Goal: Information Seeking & Learning: Learn about a topic

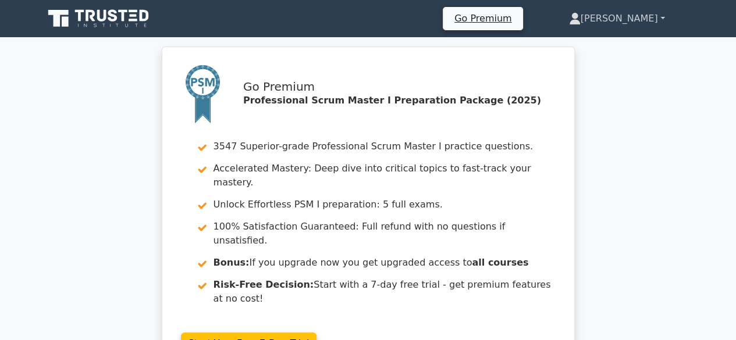
click at [660, 18] on link "[PERSON_NAME]" at bounding box center [617, 18] width 152 height 23
click at [620, 45] on link "Profile" at bounding box center [588, 46] width 92 height 19
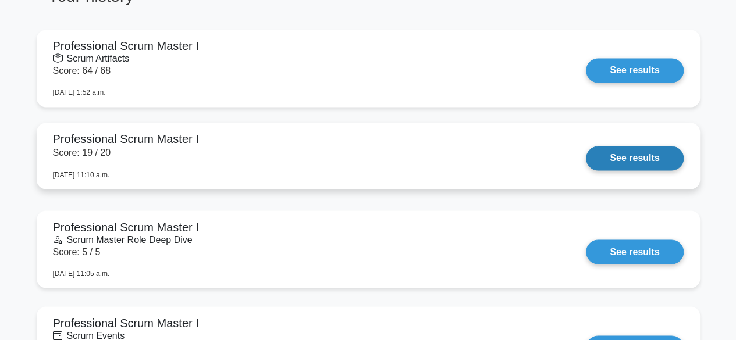
scroll to position [873, 0]
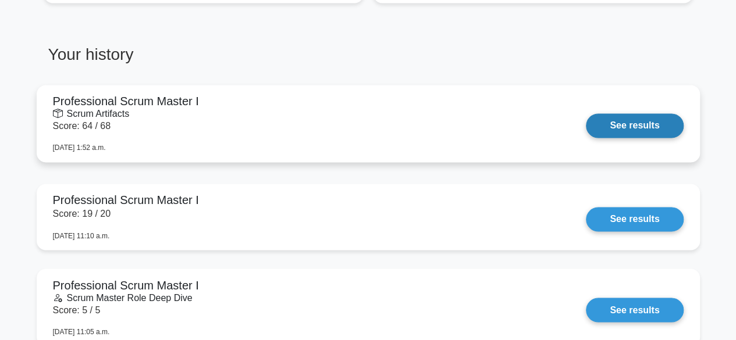
click at [586, 113] on link "See results" at bounding box center [634, 125] width 97 height 24
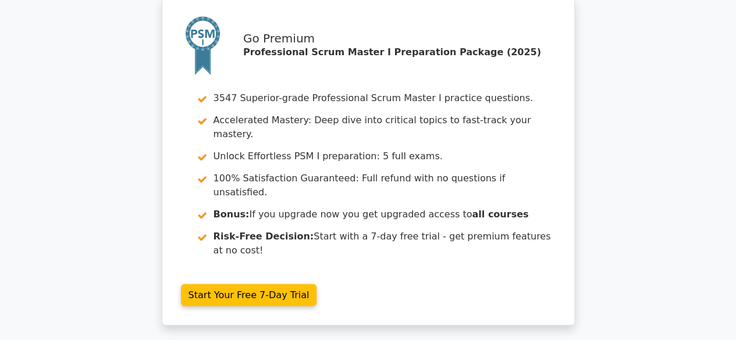
scroll to position [3915, 0]
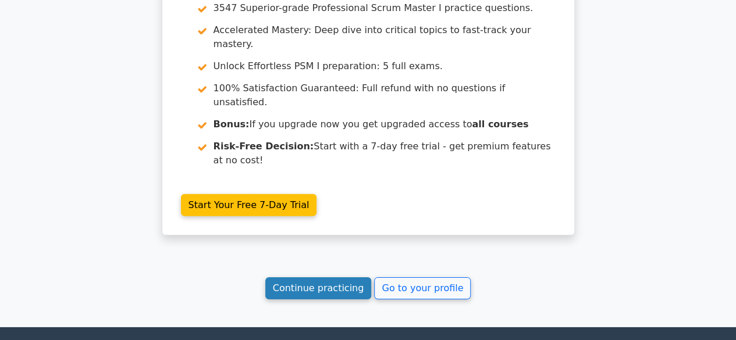
click at [336, 278] on link "Continue practicing" at bounding box center [318, 289] width 106 height 22
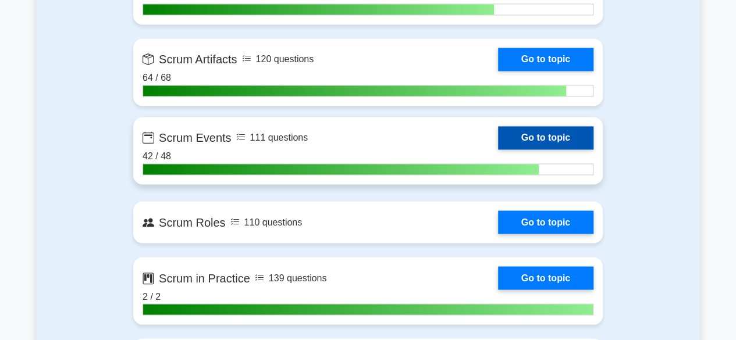
scroll to position [931, 0]
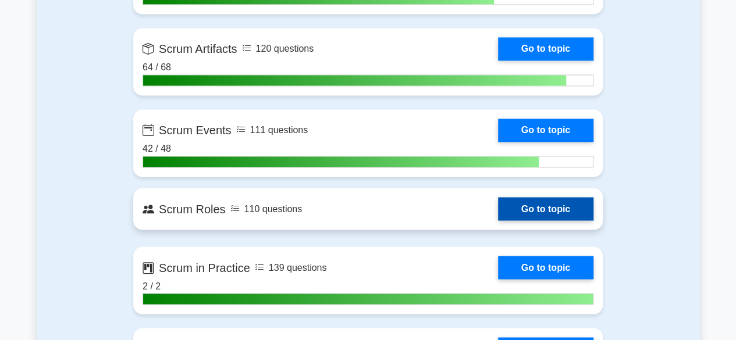
click at [542, 205] on link "Go to topic" at bounding box center [545, 208] width 95 height 23
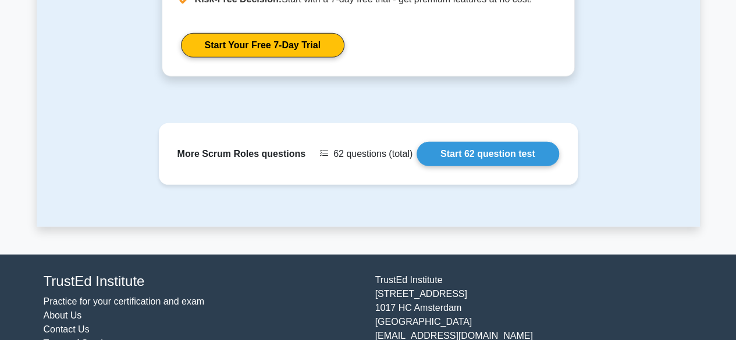
scroll to position [1688, 0]
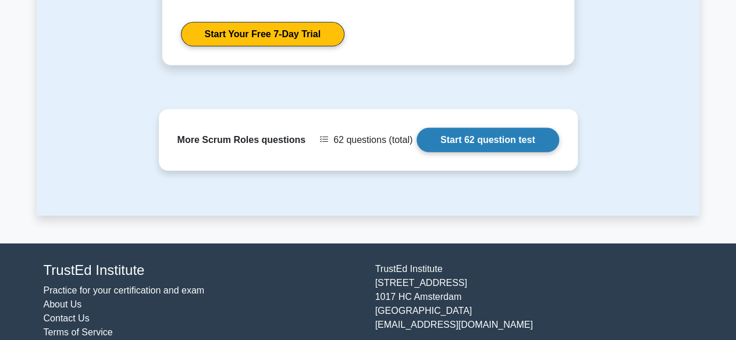
click at [488, 138] on link "Start 62 question test" at bounding box center [488, 140] width 143 height 24
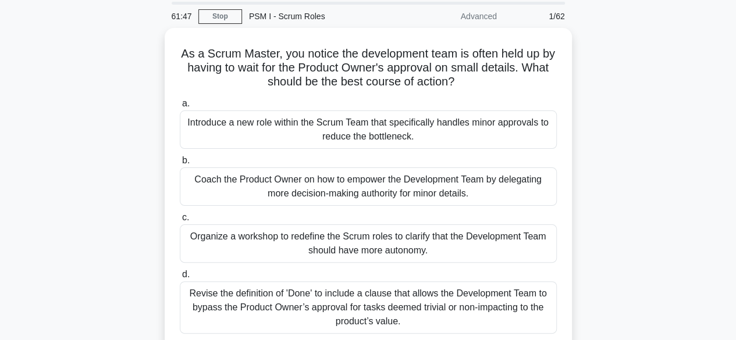
scroll to position [58, 0]
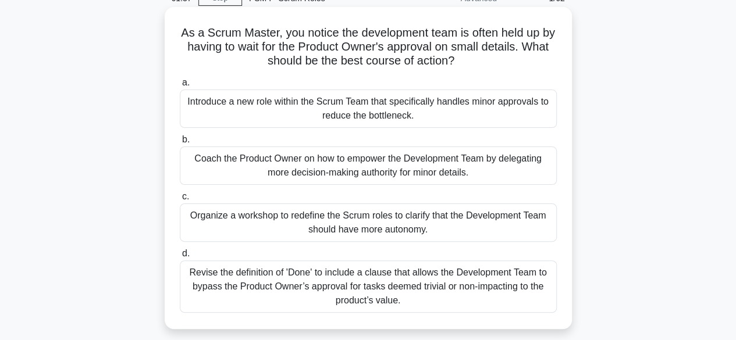
click at [450, 162] on div "Coach the Product Owner on how to empower the Development Team by delegating mo…" at bounding box center [368, 166] width 377 height 38
click at [180, 144] on input "b. Coach the Product Owner on how to empower the Development Team by delegating…" at bounding box center [180, 140] width 0 height 8
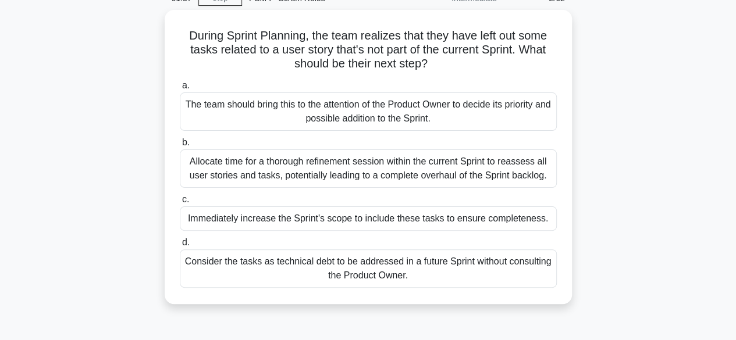
scroll to position [0, 0]
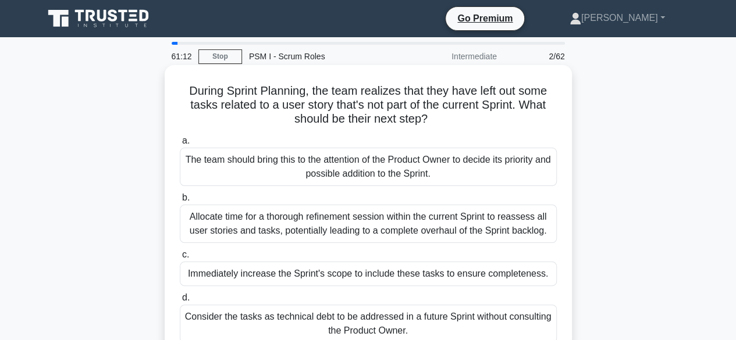
click at [450, 160] on div "The team should bring this to the attention of the Product Owner to decide its …" at bounding box center [368, 167] width 377 height 38
click at [180, 145] on input "a. The team should bring this to the attention of the Product Owner to decide i…" at bounding box center [180, 141] width 0 height 8
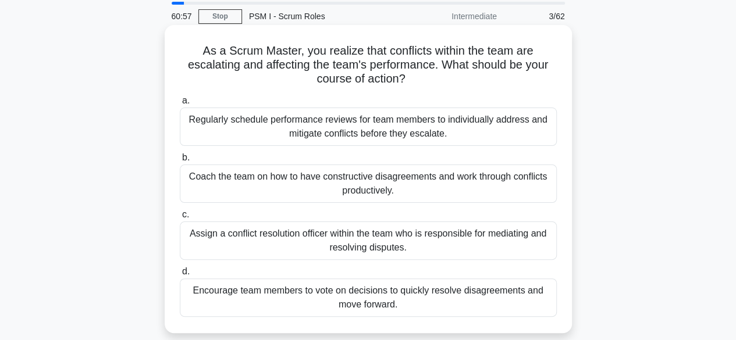
scroll to position [58, 0]
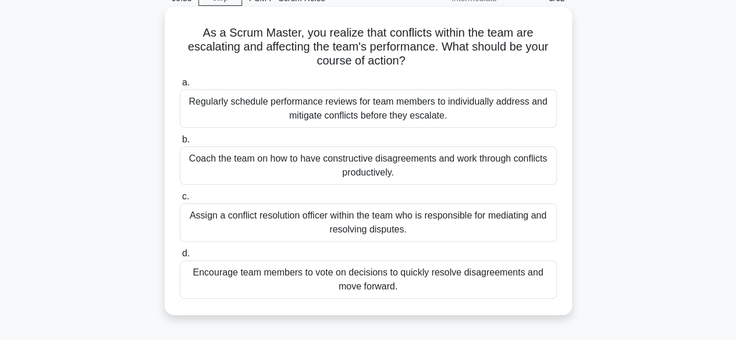
click at [394, 167] on div "Coach the team on how to have constructive disagreements and work through confl…" at bounding box center [368, 166] width 377 height 38
click at [180, 144] on input "b. Coach the team on how to have constructive disagreements and work through co…" at bounding box center [180, 140] width 0 height 8
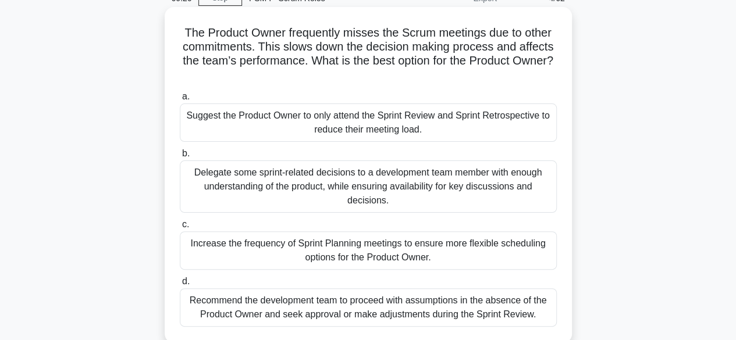
click at [377, 179] on div "Delegate some sprint-related decisions to a development team member with enough…" at bounding box center [368, 187] width 377 height 52
click at [180, 158] on input "b. Delegate some sprint-related decisions to a development team member with eno…" at bounding box center [180, 154] width 0 height 8
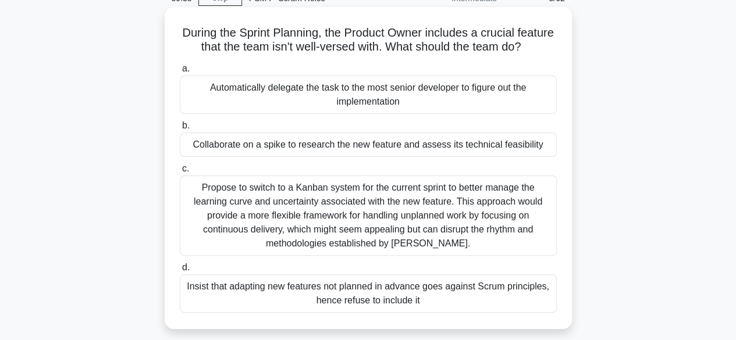
click at [388, 157] on div "Collaborate on a spike to research the new feature and assess its technical fea…" at bounding box center [368, 145] width 377 height 24
click at [180, 130] on input "b. Collaborate on a spike to research the new feature and assess its technical …" at bounding box center [180, 126] width 0 height 8
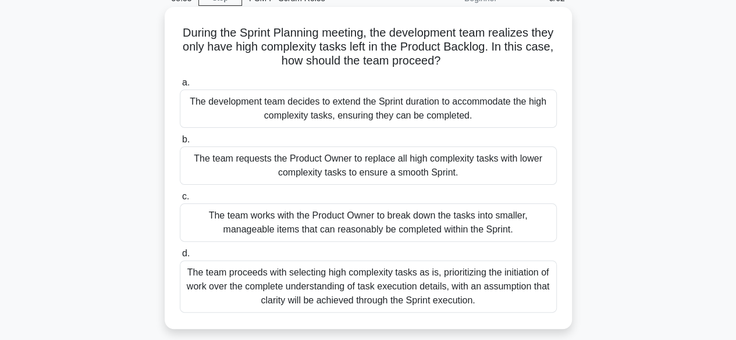
click at [421, 221] on div "The team works with the Product Owner to break down the tasks into smaller, man…" at bounding box center [368, 223] width 377 height 38
click at [180, 201] on input "c. The team works with the Product Owner to break down the tasks into smaller, …" at bounding box center [180, 197] width 0 height 8
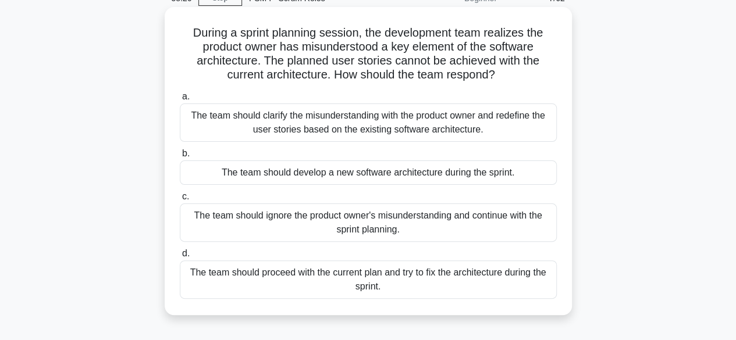
click at [363, 117] on div "The team should clarify the misunderstanding with the product owner and redefin…" at bounding box center [368, 123] width 377 height 38
click at [180, 101] on input "a. The team should clarify the misunderstanding with the product owner and rede…" at bounding box center [180, 97] width 0 height 8
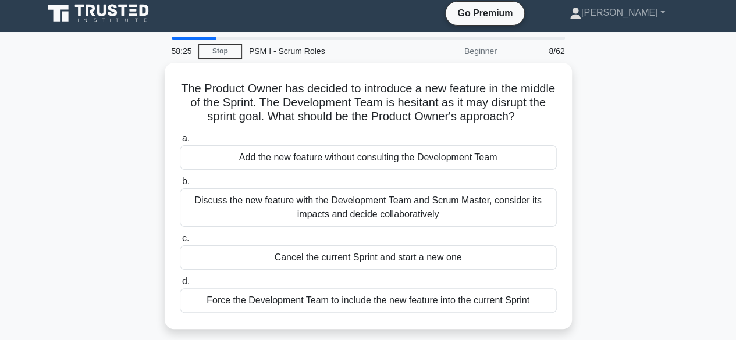
scroll to position [0, 0]
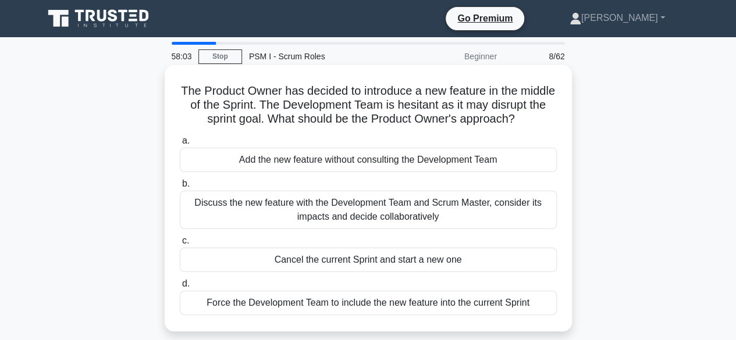
click at [386, 224] on div "Discuss the new feature with the Development Team and Scrum Master, consider it…" at bounding box center [368, 210] width 377 height 38
click at [180, 188] on input "b. Discuss the new feature with the Development Team and Scrum Master, consider…" at bounding box center [180, 184] width 0 height 8
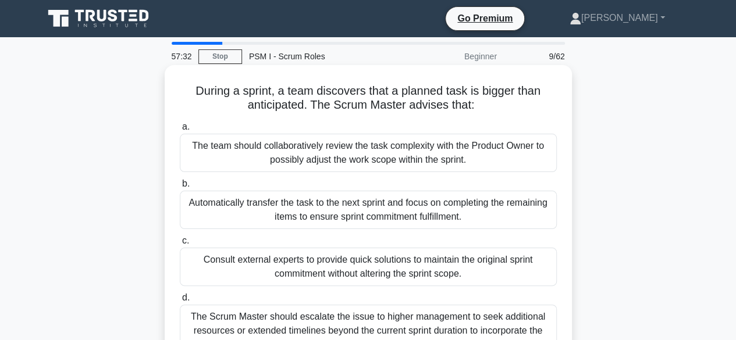
click at [339, 145] on div "The team should collaboratively review the task complexity with the Product Own…" at bounding box center [368, 153] width 377 height 38
click at [180, 131] on input "a. The team should collaboratively review the task complexity with the Product …" at bounding box center [180, 127] width 0 height 8
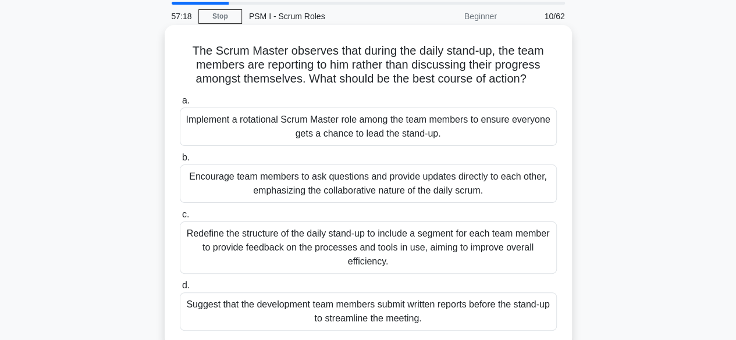
scroll to position [58, 0]
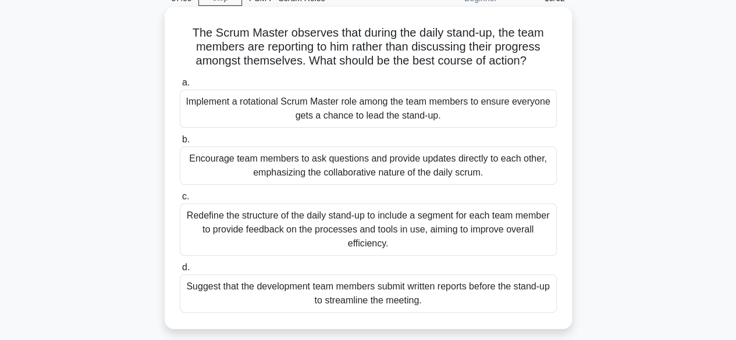
click at [337, 164] on div "Encourage team members to ask questions and provide updates directly to each ot…" at bounding box center [368, 166] width 377 height 38
click at [180, 144] on input "b. Encourage team members to ask questions and provide updates directly to each…" at bounding box center [180, 140] width 0 height 8
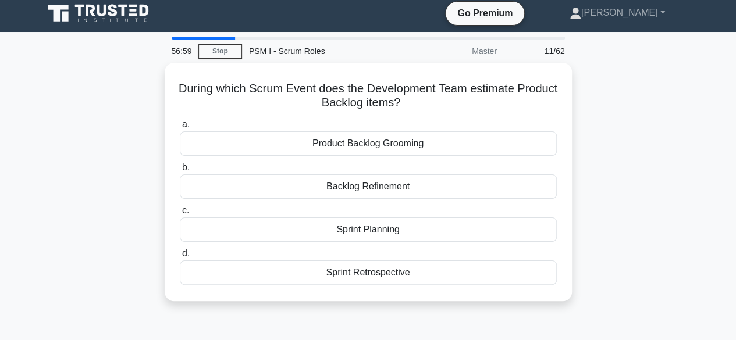
scroll to position [0, 0]
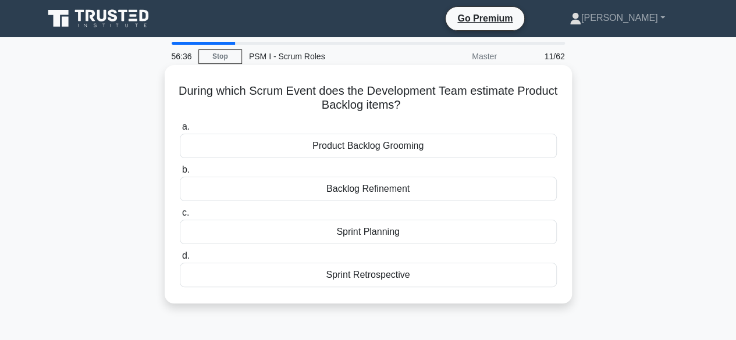
click at [371, 230] on div "Sprint Planning" at bounding box center [368, 232] width 377 height 24
click at [180, 217] on input "c. Sprint Planning" at bounding box center [180, 213] width 0 height 8
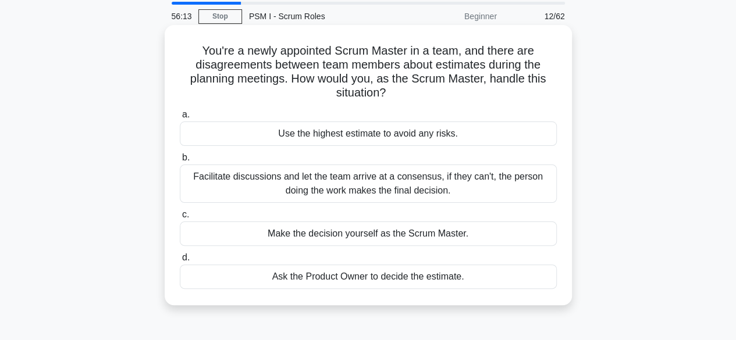
scroll to position [58, 0]
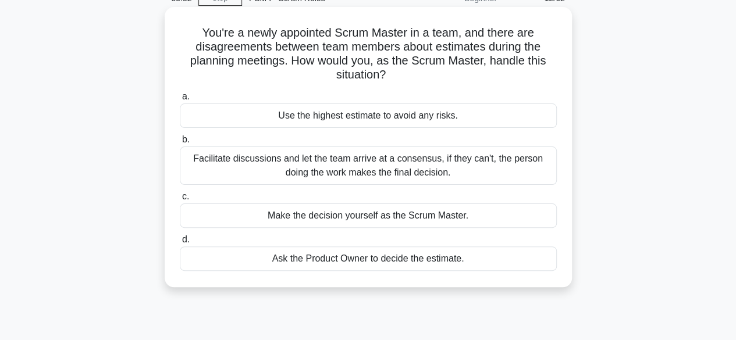
click at [362, 164] on div "Facilitate discussions and let the team arrive at a consensus, if they can't, t…" at bounding box center [368, 166] width 377 height 38
click at [180, 144] on input "b. Facilitate discussions and let the team arrive at a consensus, if they can't…" at bounding box center [180, 140] width 0 height 8
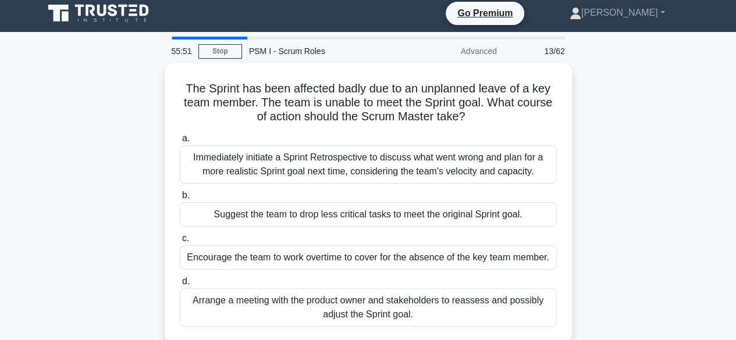
scroll to position [0, 0]
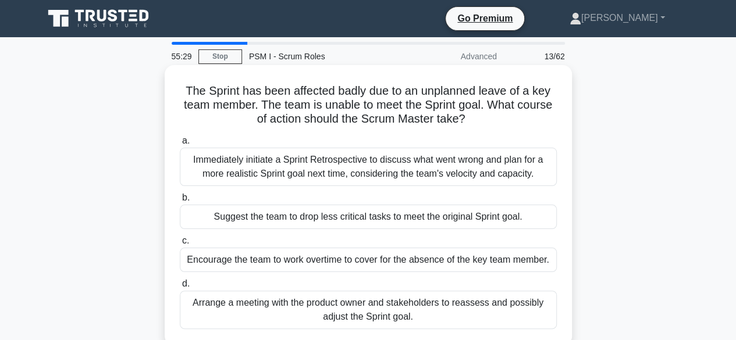
click at [356, 312] on div "Arrange a meeting with the product owner and stakeholders to reassess and possi…" at bounding box center [368, 310] width 377 height 38
click at [180, 288] on input "d. Arrange a meeting with the product owner and stakeholders to reassess and po…" at bounding box center [180, 284] width 0 height 8
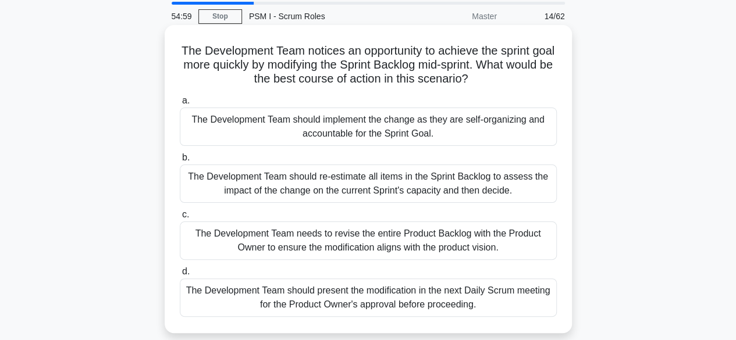
scroll to position [58, 0]
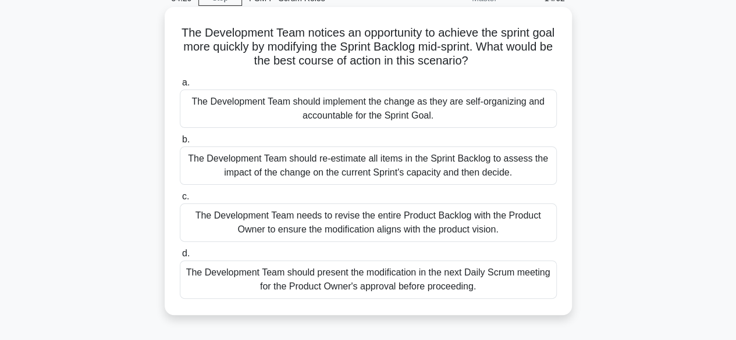
click at [389, 159] on div "The Development Team should re-estimate all items in the Sprint Backlog to asse…" at bounding box center [368, 166] width 377 height 38
click at [180, 144] on input "b. The Development Team should re-estimate all items in the Sprint Backlog to a…" at bounding box center [180, 140] width 0 height 8
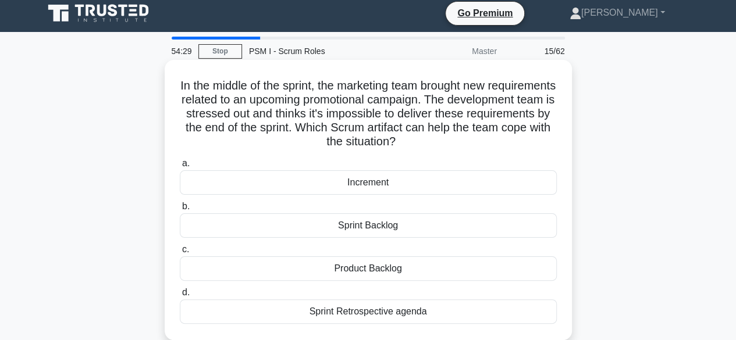
scroll to position [0, 0]
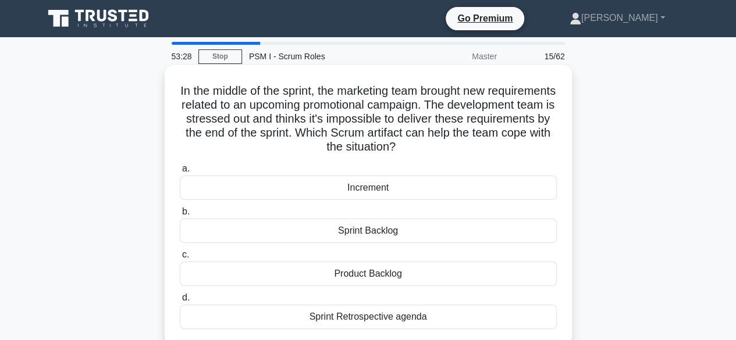
click at [385, 231] on div "Sprint Backlog" at bounding box center [368, 231] width 377 height 24
click at [180, 216] on input "b. Sprint Backlog" at bounding box center [180, 212] width 0 height 8
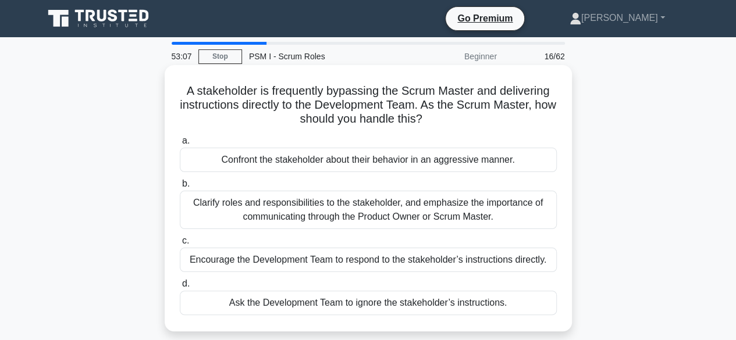
click at [389, 203] on div "Clarify roles and responsibilities to the stakeholder, and emphasize the import…" at bounding box center [368, 210] width 377 height 38
click at [180, 188] on input "b. Clarify roles and responsibilities to the stakeholder, and emphasize the imp…" at bounding box center [180, 184] width 0 height 8
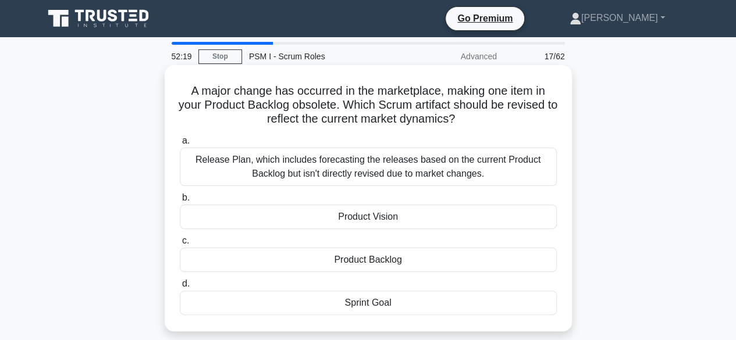
click at [370, 259] on div "Product Backlog" at bounding box center [368, 260] width 377 height 24
click at [180, 245] on input "c. Product Backlog" at bounding box center [180, 241] width 0 height 8
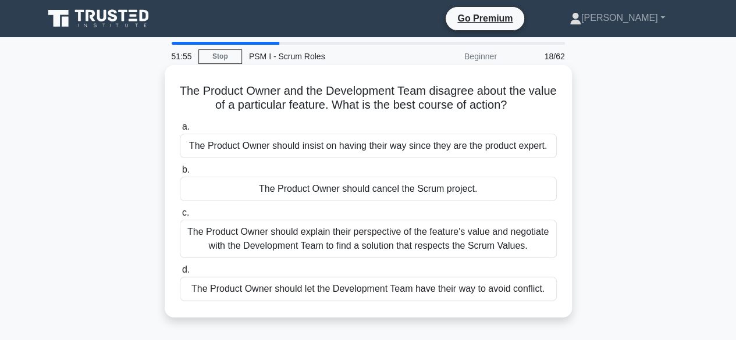
click at [393, 238] on div "The Product Owner should explain their perspective of the feature's value and n…" at bounding box center [368, 239] width 377 height 38
click at [180, 217] on input "c. The Product Owner should explain their perspective of the feature's value an…" at bounding box center [180, 213] width 0 height 8
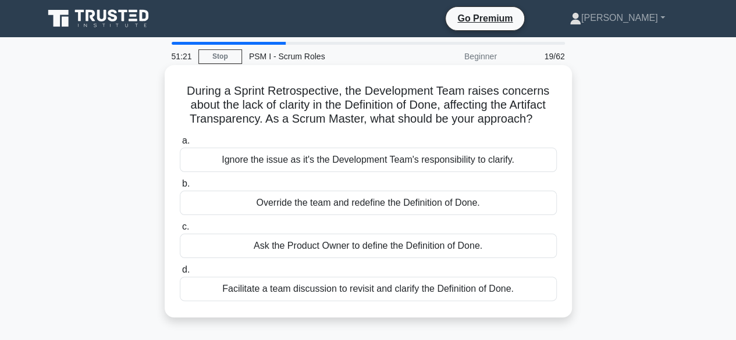
click at [368, 287] on div "Facilitate a team discussion to revisit and clarify the Definition of Done." at bounding box center [368, 289] width 377 height 24
click at [180, 274] on input "d. Facilitate a team discussion to revisit and clarify the Definition of Done." at bounding box center [180, 271] width 0 height 8
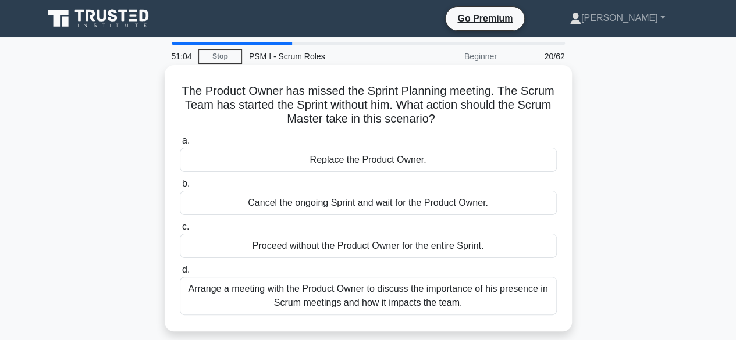
click at [385, 295] on div "Arrange a meeting with the Product Owner to discuss the importance of his prese…" at bounding box center [368, 296] width 377 height 38
click at [180, 274] on input "d. Arrange a meeting with the Product Owner to discuss the importance of his pr…" at bounding box center [180, 271] width 0 height 8
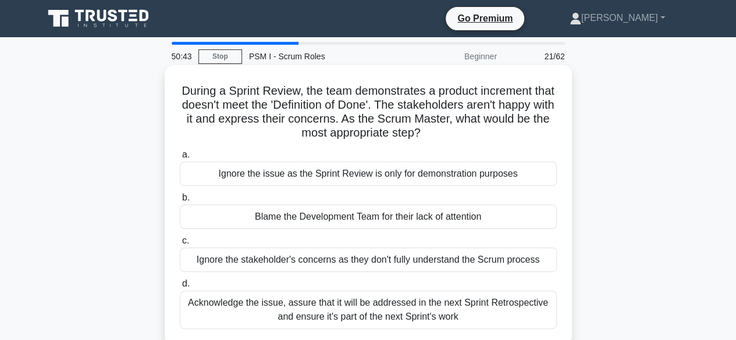
click at [382, 309] on div "Acknowledge the issue, assure that it will be addressed in the next Sprint Retr…" at bounding box center [368, 310] width 377 height 38
click at [180, 288] on input "d. Acknowledge the issue, assure that it will be addressed in the next Sprint R…" at bounding box center [180, 284] width 0 height 8
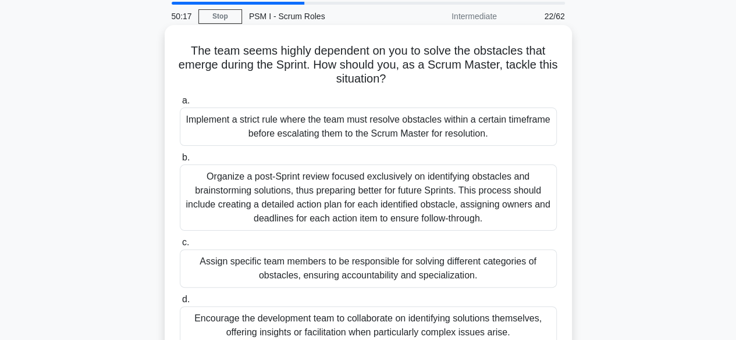
scroll to position [58, 0]
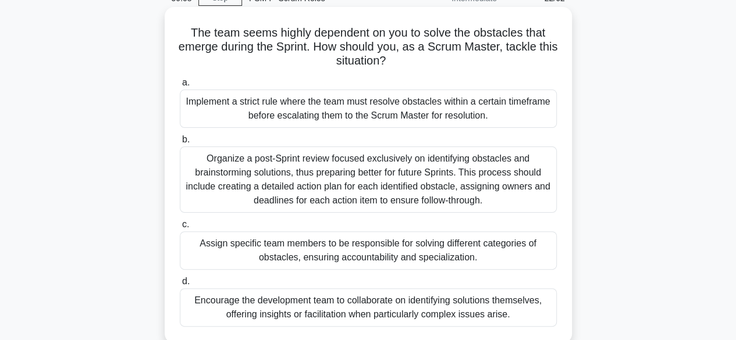
click at [357, 303] on div "Encourage the development team to collaborate on identifying solutions themselv…" at bounding box center [368, 308] width 377 height 38
click at [180, 286] on input "d. Encourage the development team to collaborate on identifying solutions thems…" at bounding box center [180, 282] width 0 height 8
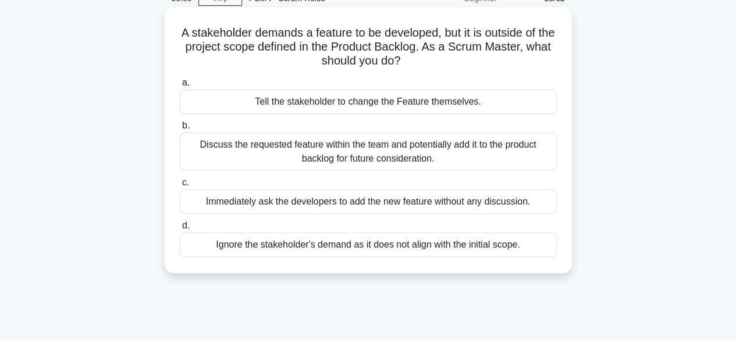
scroll to position [0, 0]
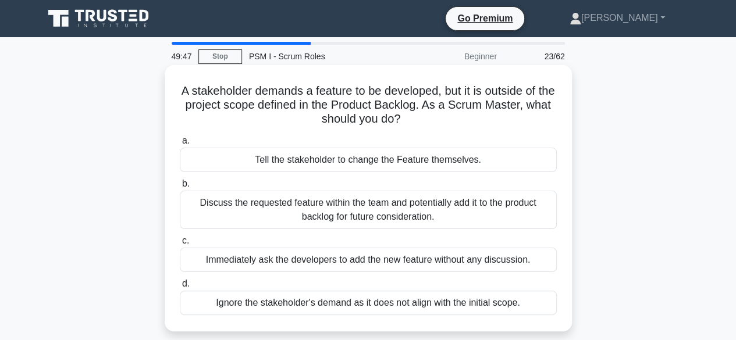
click at [389, 211] on div "Discuss the requested feature within the team and potentially add it to the pro…" at bounding box center [368, 210] width 377 height 38
click at [180, 188] on input "b. Discuss the requested feature within the team and potentially add it to the …" at bounding box center [180, 184] width 0 height 8
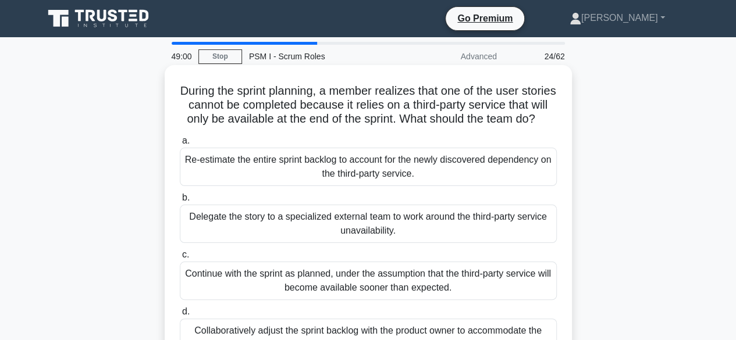
scroll to position [58, 0]
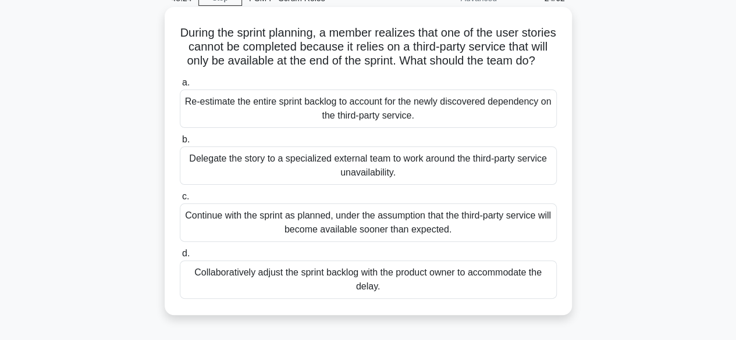
click at [311, 285] on div "Collaboratively adjust the sprint backlog with the product owner to accommodate…" at bounding box center [368, 280] width 377 height 38
click at [180, 258] on input "d. Collaboratively adjust the sprint backlog with the product owner to accommod…" at bounding box center [180, 254] width 0 height 8
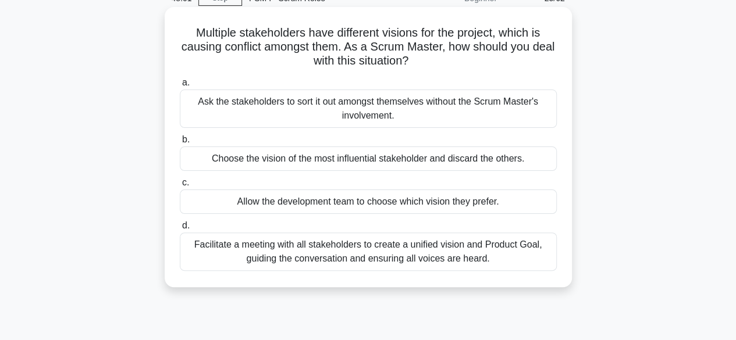
click at [365, 251] on div "Facilitate a meeting with all stakeholders to create a unified vision and Produ…" at bounding box center [368, 252] width 377 height 38
click at [180, 230] on input "d. Facilitate a meeting with all stakeholders to create a unified vision and Pr…" at bounding box center [180, 226] width 0 height 8
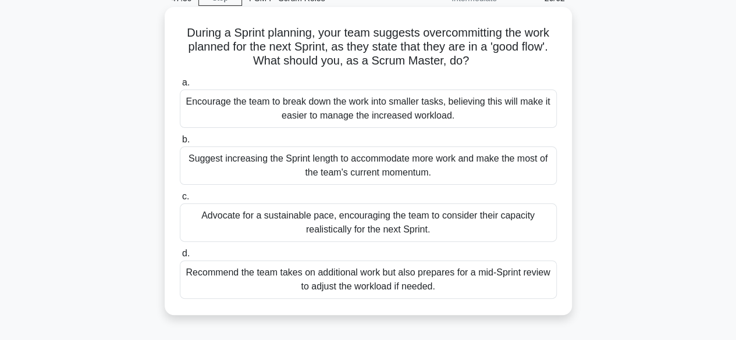
click at [369, 222] on div "Advocate for a sustainable pace, encouraging the team to consider their capacit…" at bounding box center [368, 223] width 377 height 38
click at [180, 201] on input "c. Advocate for a sustainable pace, encouraging the team to consider their capa…" at bounding box center [180, 197] width 0 height 8
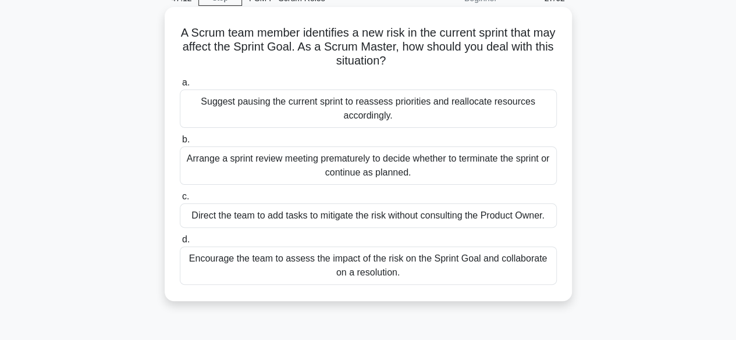
click at [379, 269] on div "Encourage the team to assess the impact of the risk on the Sprint Goal and coll…" at bounding box center [368, 266] width 377 height 38
click at [180, 244] on input "d. Encourage the team to assess the impact of the risk on the Sprint Goal and c…" at bounding box center [180, 240] width 0 height 8
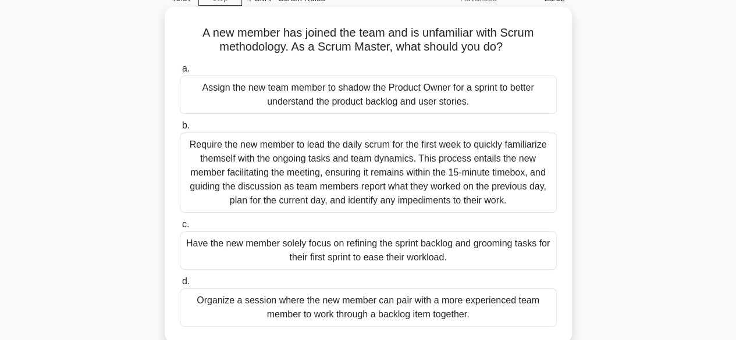
click at [371, 307] on div "Organize a session where the new member can pair with a more experienced team m…" at bounding box center [368, 308] width 377 height 38
click at [180, 286] on input "d. Organize a session where the new member can pair with a more experienced tea…" at bounding box center [180, 282] width 0 height 8
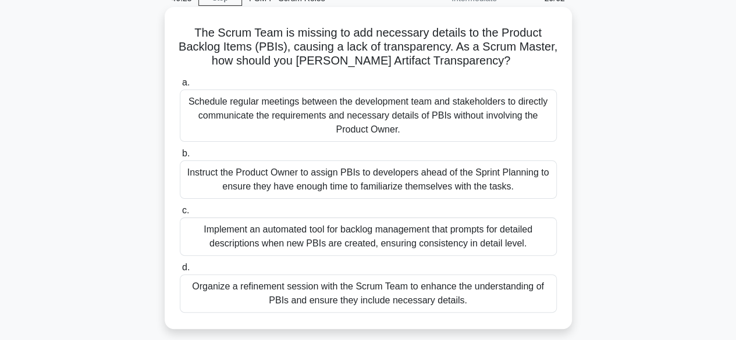
click at [377, 283] on div "Organize a refinement session with the Scrum Team to enhance the understanding …" at bounding box center [368, 294] width 377 height 38
click at [180, 272] on input "d. Organize a refinement session with the Scrum Team to enhance the understandi…" at bounding box center [180, 268] width 0 height 8
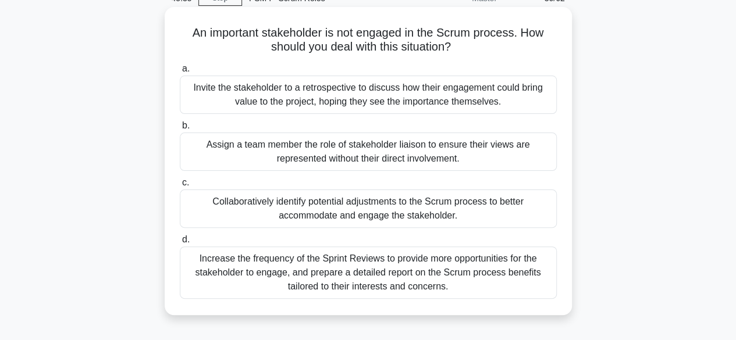
click at [332, 98] on div "Invite the stakeholder to a retrospective to discuss how their engagement could…" at bounding box center [368, 95] width 377 height 38
click at [180, 73] on input "a. Invite the stakeholder to a retrospective to discuss how their engagement co…" at bounding box center [180, 69] width 0 height 8
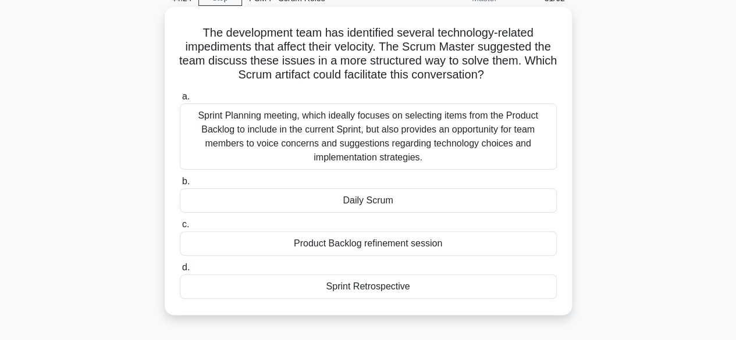
click at [374, 130] on div "Sprint Planning meeting, which ideally focuses on selecting items from the Prod…" at bounding box center [368, 137] width 377 height 66
click at [180, 101] on input "a. Sprint Planning meeting, which ideally focuses on selecting items from the P…" at bounding box center [180, 97] width 0 height 8
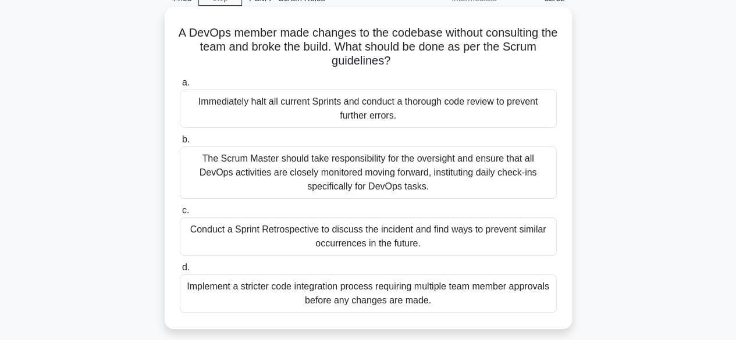
click at [362, 233] on div "Conduct a Sprint Retrospective to discuss the incident and find ways to prevent…" at bounding box center [368, 237] width 377 height 38
click at [180, 215] on input "c. Conduct a Sprint Retrospective to discuss the incident and find ways to prev…" at bounding box center [180, 211] width 0 height 8
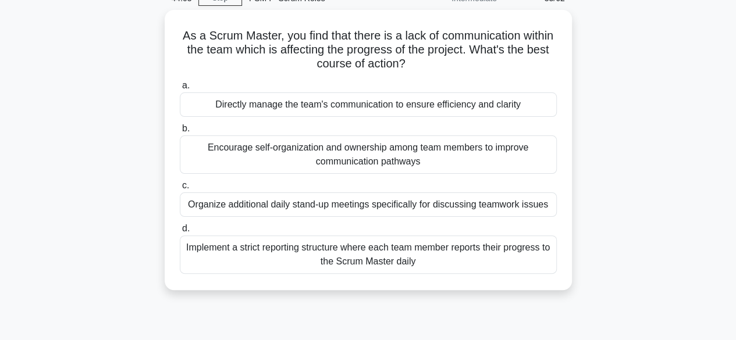
scroll to position [0, 0]
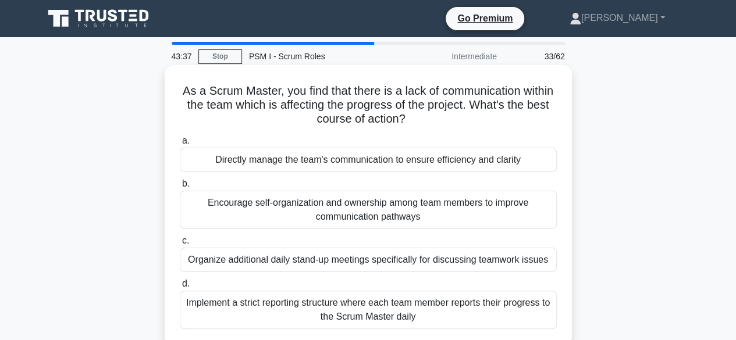
click at [357, 214] on div "Encourage self-organization and ownership among team members to improve communi…" at bounding box center [368, 210] width 377 height 38
click at [180, 188] on input "b. Encourage self-organization and ownership among team members to improve comm…" at bounding box center [180, 184] width 0 height 8
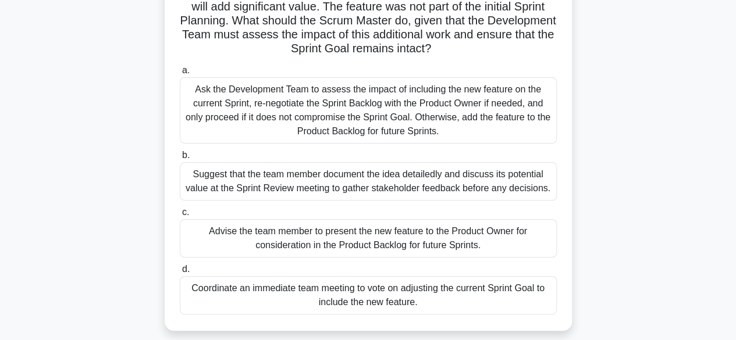
scroll to position [116, 0]
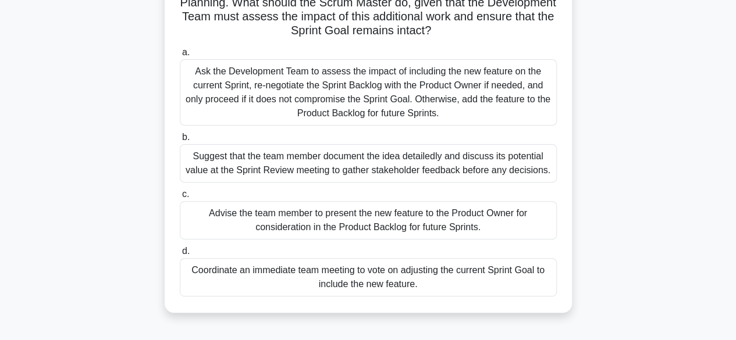
click at [379, 221] on div "Advise the team member to present the new feature to the Product Owner for cons…" at bounding box center [368, 220] width 377 height 38
click at [180, 198] on input "c. Advise the team member to present the new feature to the Product Owner for c…" at bounding box center [180, 195] width 0 height 8
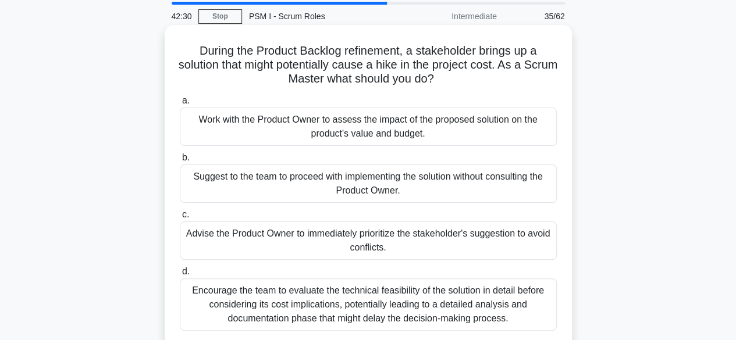
scroll to position [58, 0]
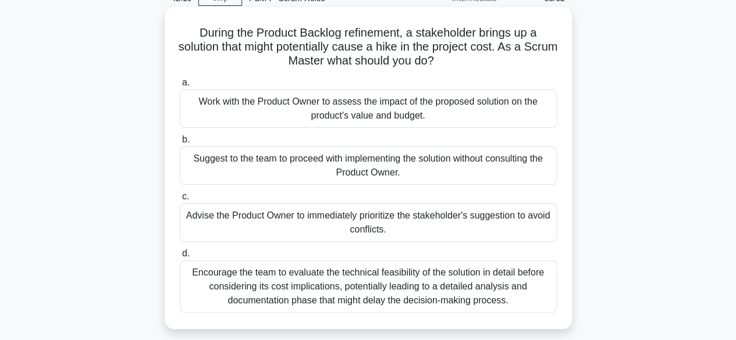
click at [357, 109] on div "Work with the Product Owner to assess the impact of the proposed solution on th…" at bounding box center [368, 109] width 377 height 38
click at [180, 87] on input "a. Work with the Product Owner to assess the impact of the proposed solution on…" at bounding box center [180, 83] width 0 height 8
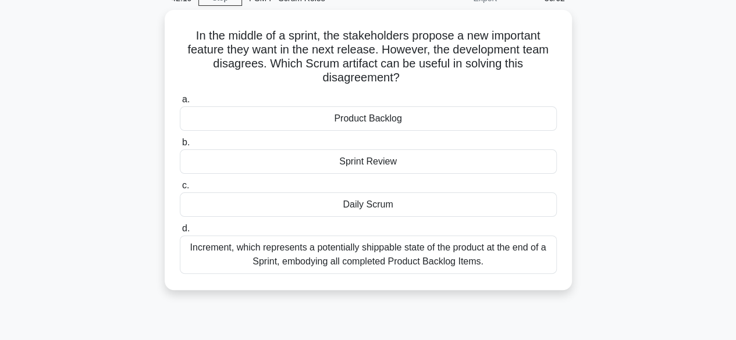
scroll to position [0, 0]
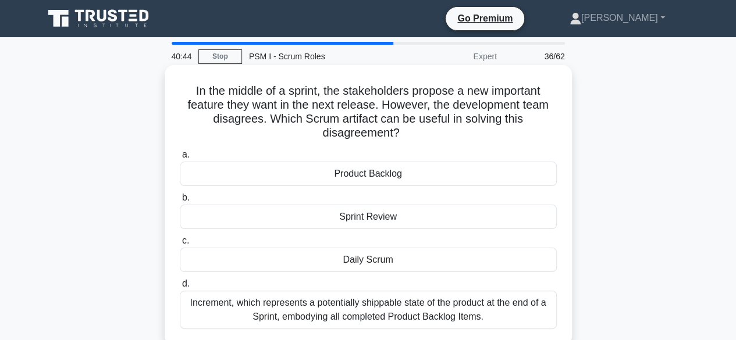
click at [340, 299] on div "Increment, which represents a potentially shippable state of the product at the…" at bounding box center [368, 310] width 377 height 38
click at [180, 288] on input "d. Increment, which represents a potentially shippable state of the product at …" at bounding box center [180, 284] width 0 height 8
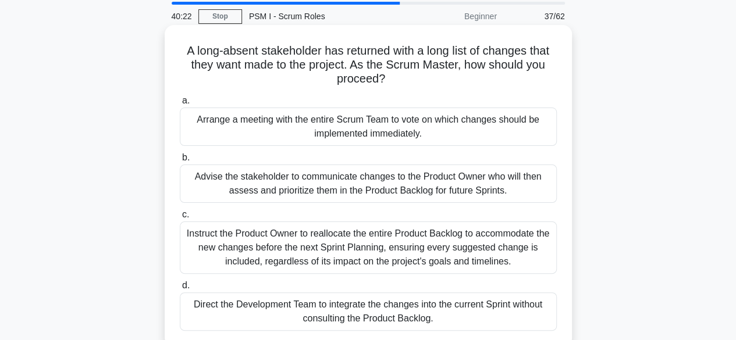
scroll to position [58, 0]
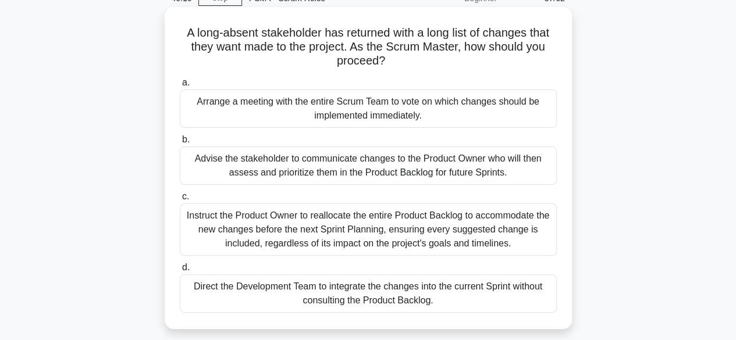
click at [361, 168] on div "Advise the stakeholder to communicate changes to the Product Owner who will the…" at bounding box center [368, 166] width 377 height 38
click at [180, 144] on input "b. Advise the stakeholder to communicate changes to the Product Owner who will …" at bounding box center [180, 140] width 0 height 8
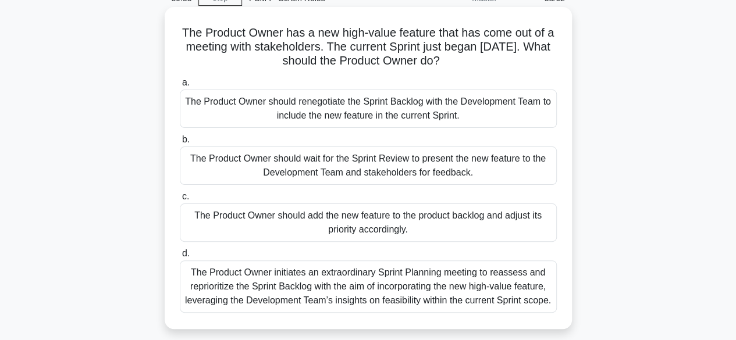
click at [414, 225] on div "The Product Owner should add the new feature to the product backlog and adjust …" at bounding box center [368, 223] width 377 height 38
click at [180, 201] on input "c. The Product Owner should add the new feature to the product backlog and adju…" at bounding box center [180, 197] width 0 height 8
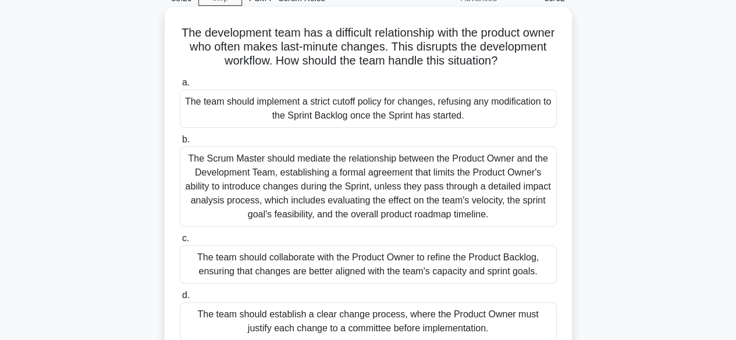
scroll to position [116, 0]
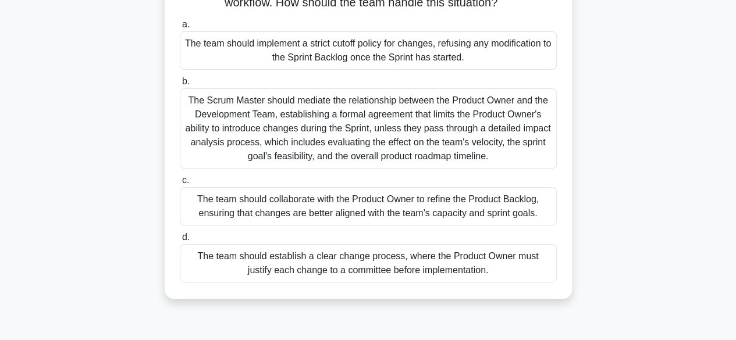
click at [341, 203] on div "The team should collaborate with the Product Owner to refine the Product Backlo…" at bounding box center [368, 206] width 377 height 38
click at [180, 184] on input "c. The team should collaborate with the Product Owner to refine the Product Bac…" at bounding box center [180, 181] width 0 height 8
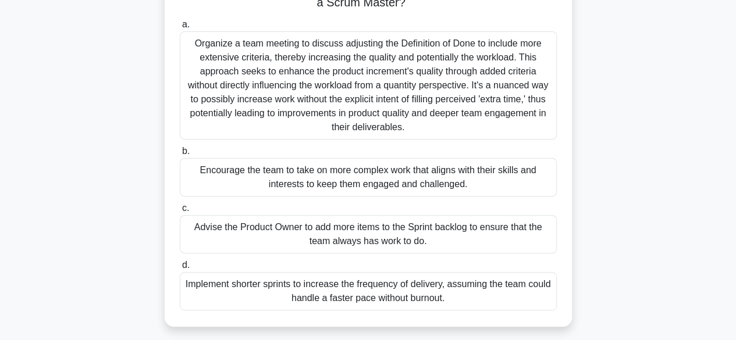
click at [400, 175] on div "Encourage the team to take on more complex work that aligns with their skills a…" at bounding box center [368, 177] width 377 height 38
click at [180, 155] on input "b. Encourage the team to take on more complex work that aligns with their skill…" at bounding box center [180, 152] width 0 height 8
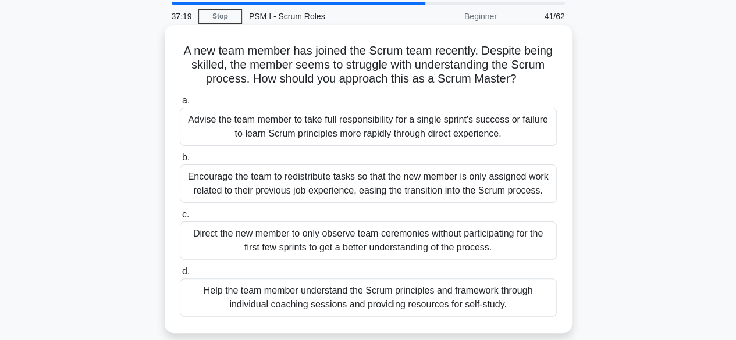
scroll to position [58, 0]
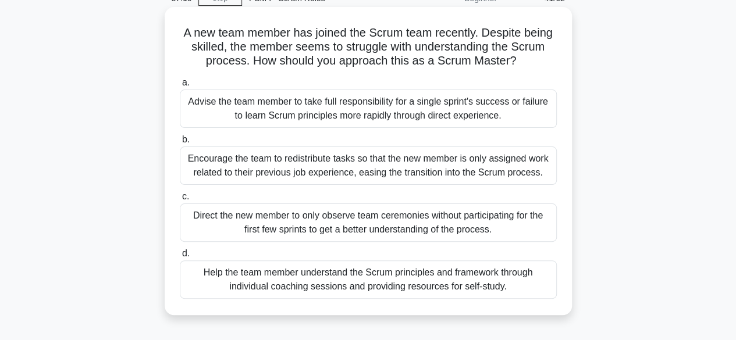
click at [390, 278] on div "Help the team member understand the Scrum principles and framework through indi…" at bounding box center [368, 280] width 377 height 38
click at [180, 258] on input "d. Help the team member understand the Scrum principles and framework through i…" at bounding box center [180, 254] width 0 height 8
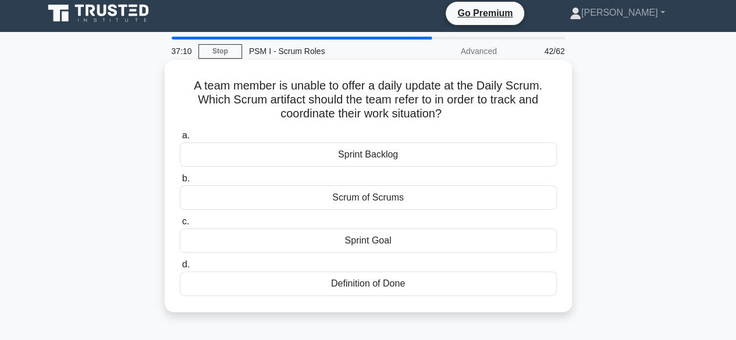
scroll to position [0, 0]
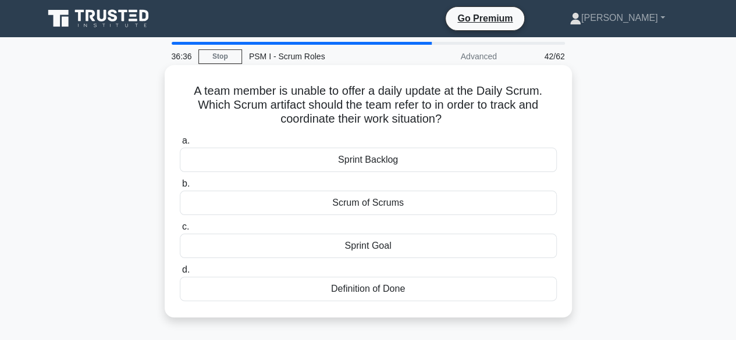
click at [375, 160] on div "Sprint Backlog" at bounding box center [368, 160] width 377 height 24
click at [180, 145] on input "a. Sprint Backlog" at bounding box center [180, 141] width 0 height 8
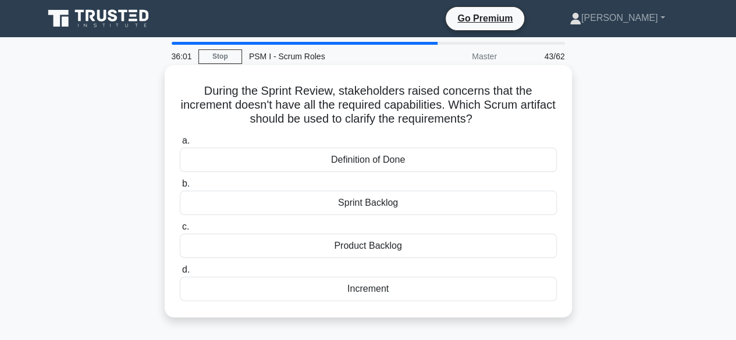
click at [363, 159] on div "Definition of Done" at bounding box center [368, 160] width 377 height 24
click at [180, 145] on input "a. Definition of Done" at bounding box center [180, 141] width 0 height 8
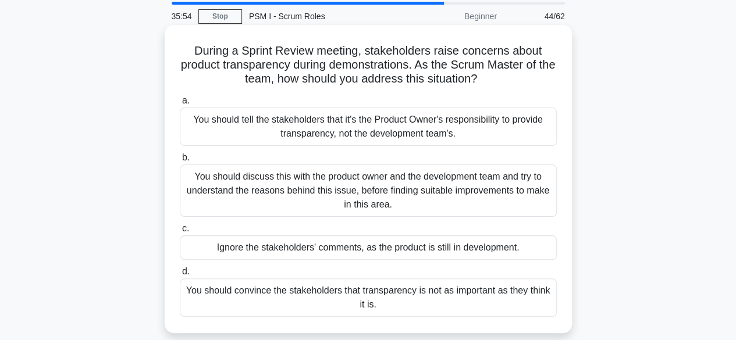
scroll to position [58, 0]
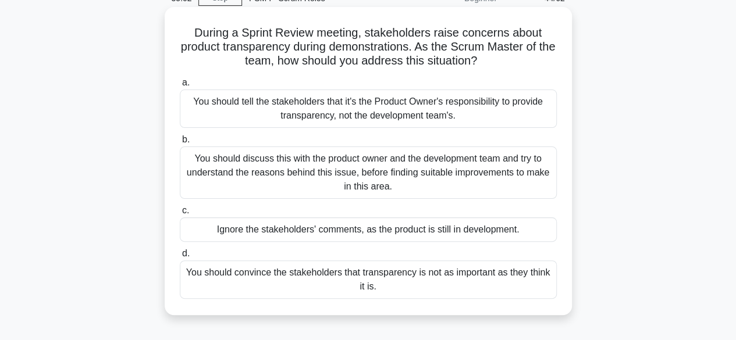
click at [334, 166] on div "You should discuss this with the product owner and the development team and try…" at bounding box center [368, 173] width 377 height 52
click at [180, 144] on input "b. You should discuss this with the product owner and the development team and …" at bounding box center [180, 140] width 0 height 8
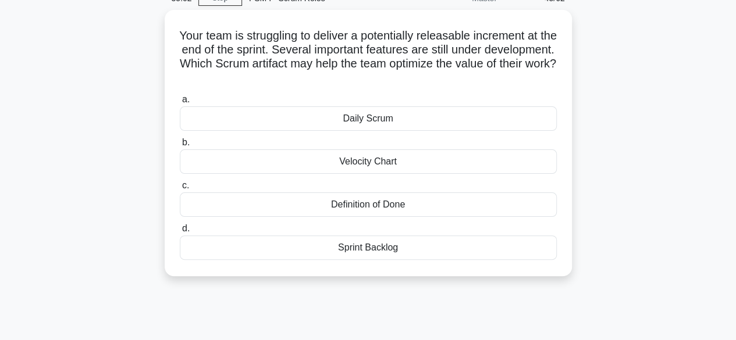
scroll to position [0, 0]
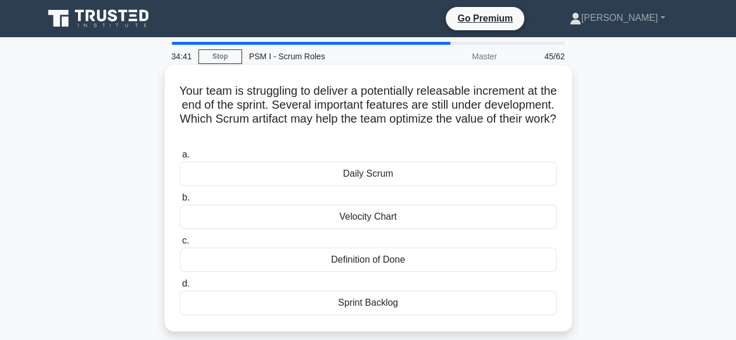
click at [377, 302] on div "Sprint Backlog" at bounding box center [368, 303] width 377 height 24
click at [180, 288] on input "d. Sprint Backlog" at bounding box center [180, 284] width 0 height 8
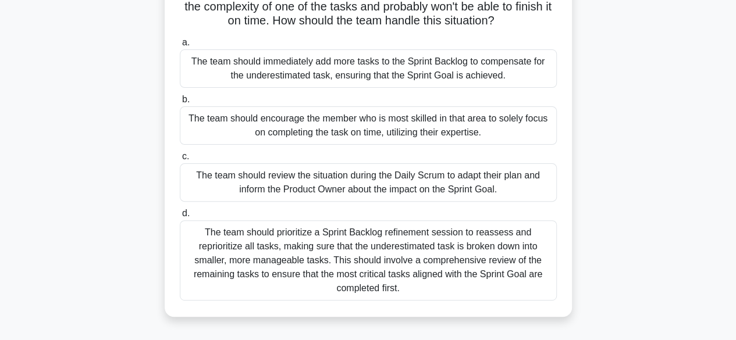
scroll to position [116, 0]
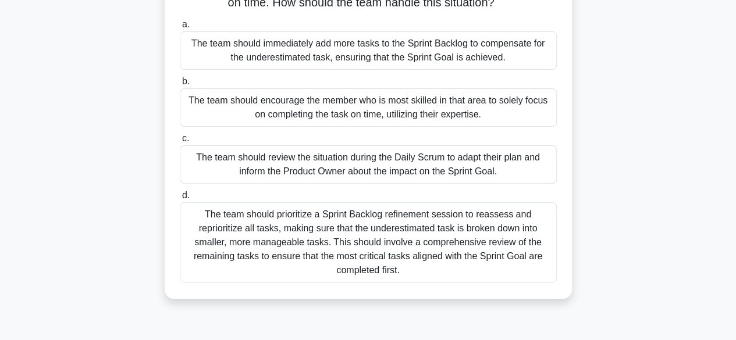
click at [369, 176] on div "The team should review the situation during the Daily Scrum to adapt their plan…" at bounding box center [368, 164] width 377 height 38
click at [180, 143] on input "c. The team should review the situation during the Daily Scrum to adapt their p…" at bounding box center [180, 139] width 0 height 8
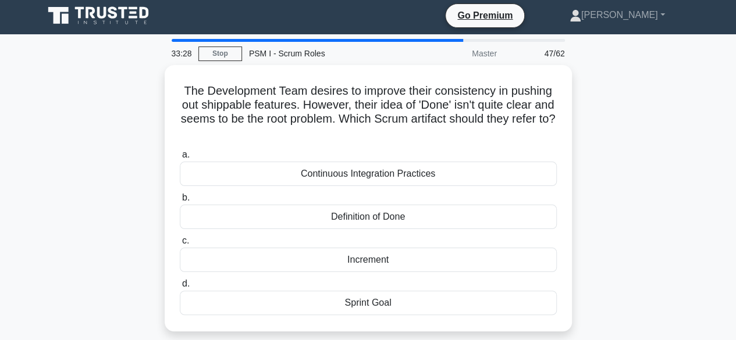
scroll to position [0, 0]
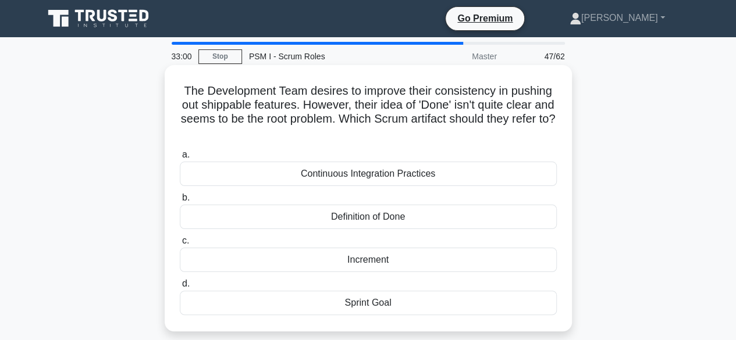
click at [377, 216] on div "Definition of Done" at bounding box center [368, 217] width 377 height 24
click at [180, 202] on input "b. Definition of Done" at bounding box center [180, 198] width 0 height 8
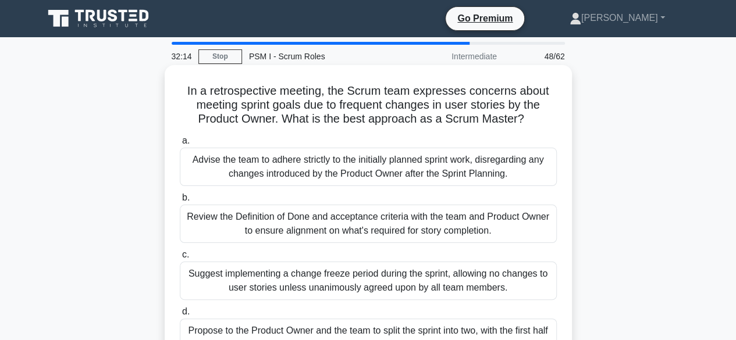
scroll to position [58, 0]
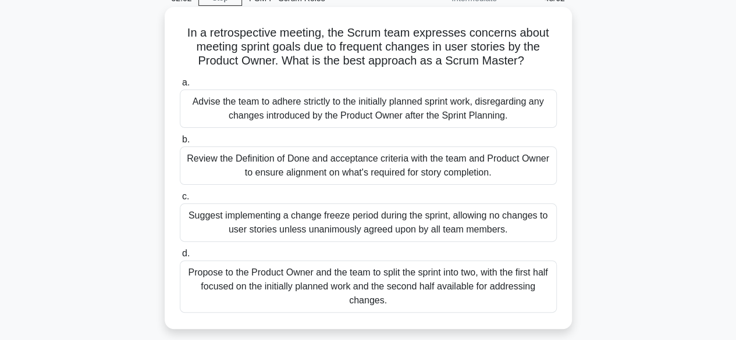
click at [385, 165] on div "Review the Definition of Done and acceptance criteria with the team and Product…" at bounding box center [368, 166] width 377 height 38
click at [180, 144] on input "b. Review the Definition of Done and acceptance criteria with the team and Prod…" at bounding box center [180, 140] width 0 height 8
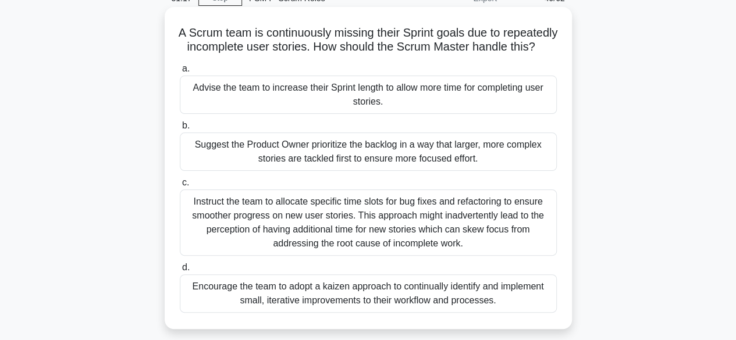
click at [441, 300] on div "Encourage the team to adopt a kaizen approach to continually identify and imple…" at bounding box center [368, 294] width 377 height 38
click at [180, 272] on input "d. Encourage the team to adopt a kaizen approach to continually identify and im…" at bounding box center [180, 268] width 0 height 8
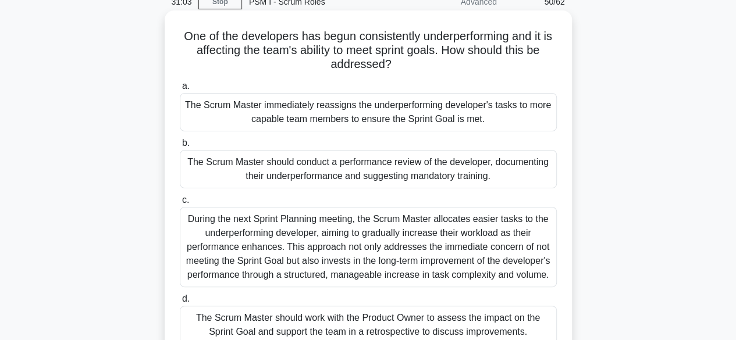
scroll to position [116, 0]
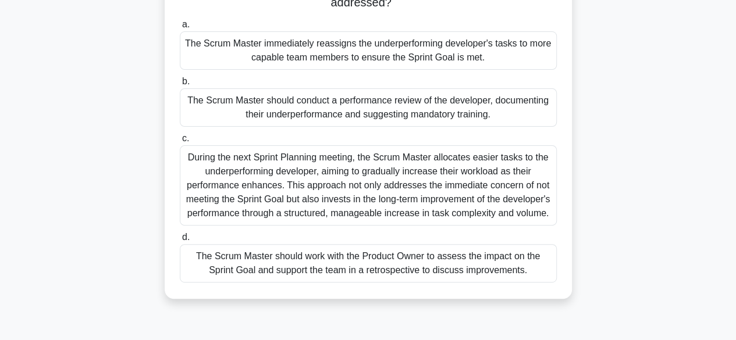
click at [427, 269] on div "The Scrum Master should work with the Product Owner to assess the impact on the…" at bounding box center [368, 263] width 377 height 38
click at [180, 242] on input "d. The Scrum Master should work with the Product Owner to assess the impact on …" at bounding box center [180, 238] width 0 height 8
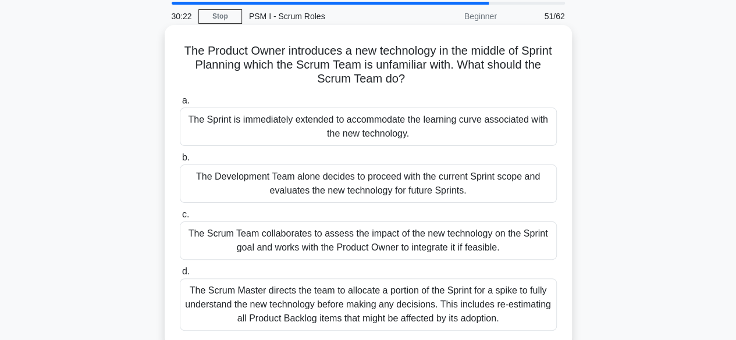
scroll to position [58, 0]
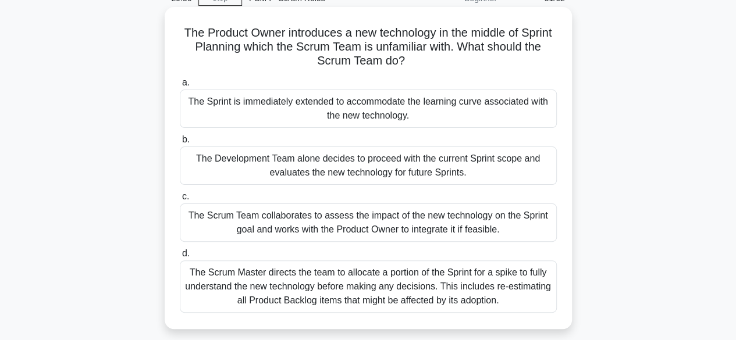
click at [382, 218] on div "The Scrum Team collaborates to assess the impact of the new technology on the S…" at bounding box center [368, 223] width 377 height 38
click at [180, 201] on input "c. The Scrum Team collaborates to assess the impact of the new technology on th…" at bounding box center [180, 197] width 0 height 8
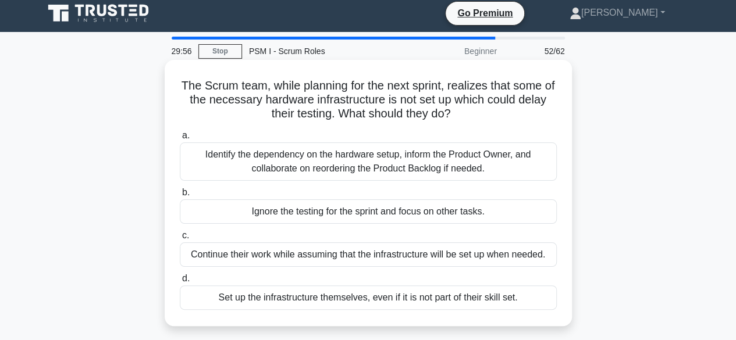
scroll to position [0, 0]
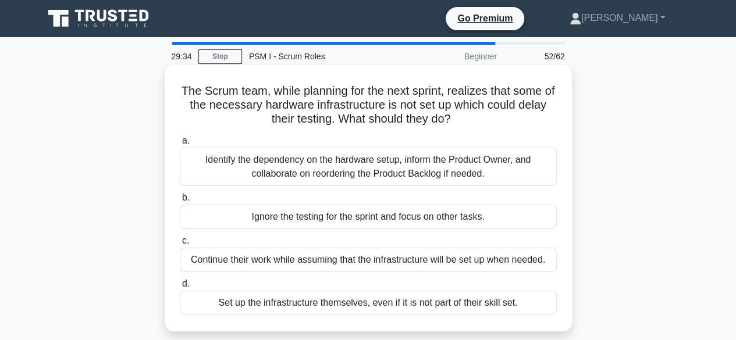
click at [308, 167] on div "Identify the dependency on the hardware setup, inform the Product Owner, and co…" at bounding box center [368, 167] width 377 height 38
click at [180, 145] on input "a. Identify the dependency on the hardware setup, inform the Product Owner, and…" at bounding box center [180, 141] width 0 height 8
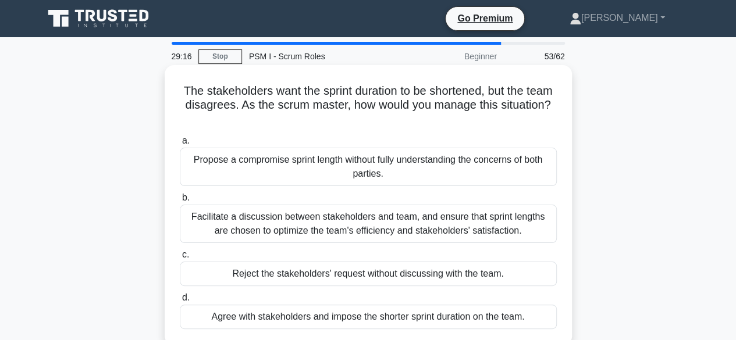
click at [339, 223] on div "Facilitate a discussion between stakeholders and team, and ensure that sprint l…" at bounding box center [368, 224] width 377 height 38
click at [180, 202] on input "b. Facilitate a discussion between stakeholders and team, and ensure that sprin…" at bounding box center [180, 198] width 0 height 8
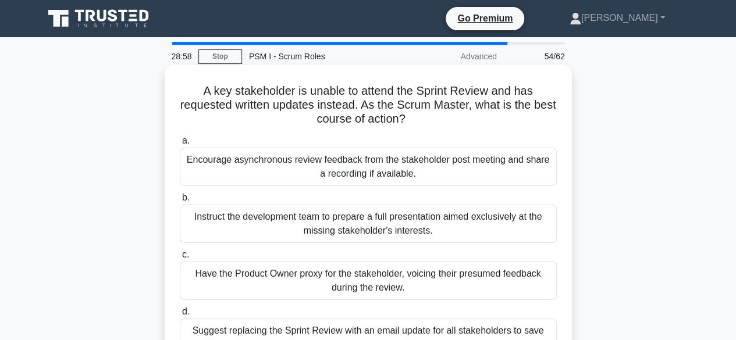
scroll to position [58, 0]
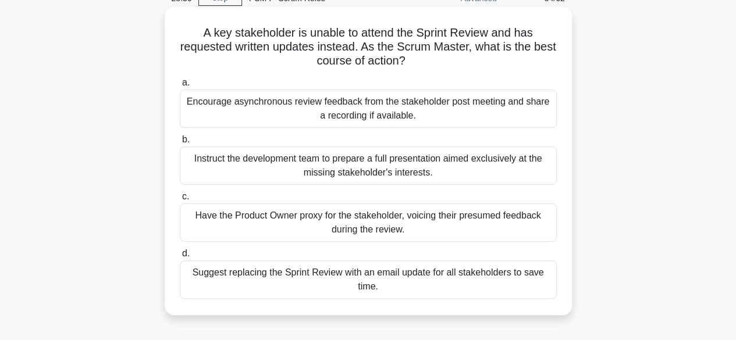
click at [385, 112] on div "Encourage asynchronous review feedback from the stakeholder post meeting and sh…" at bounding box center [368, 109] width 377 height 38
click at [180, 87] on input "a. Encourage asynchronous review feedback from the stakeholder post meeting and…" at bounding box center [180, 83] width 0 height 8
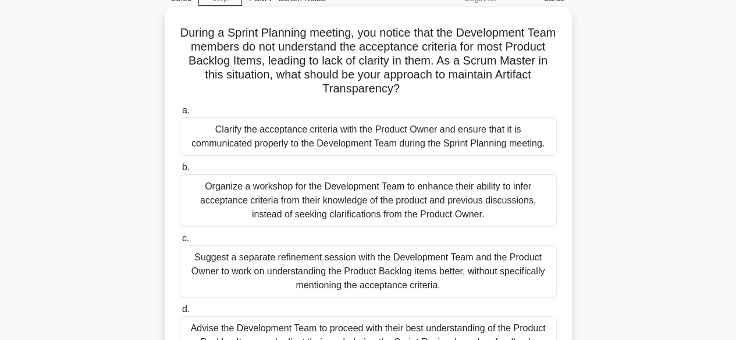
scroll to position [116, 0]
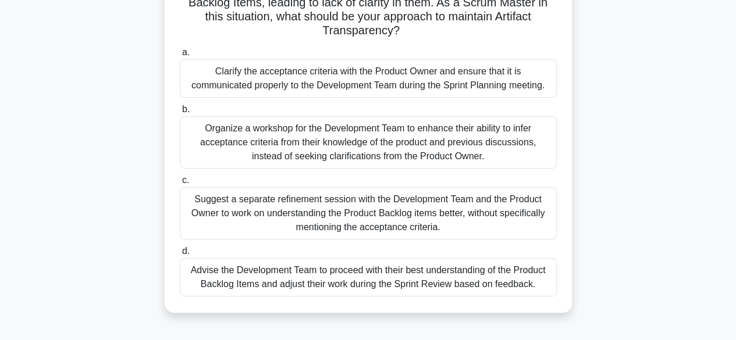
click at [350, 77] on div "Clarify the acceptance criteria with the Product Owner and ensure that it is co…" at bounding box center [368, 78] width 377 height 38
click at [180, 56] on input "a. Clarify the acceptance criteria with the Product Owner and ensure that it is…" at bounding box center [180, 53] width 0 height 8
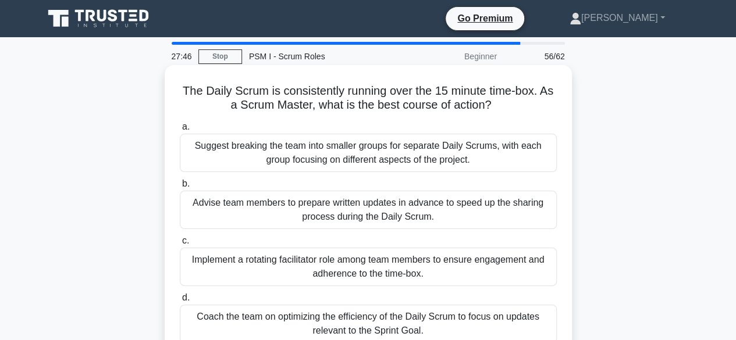
scroll to position [58, 0]
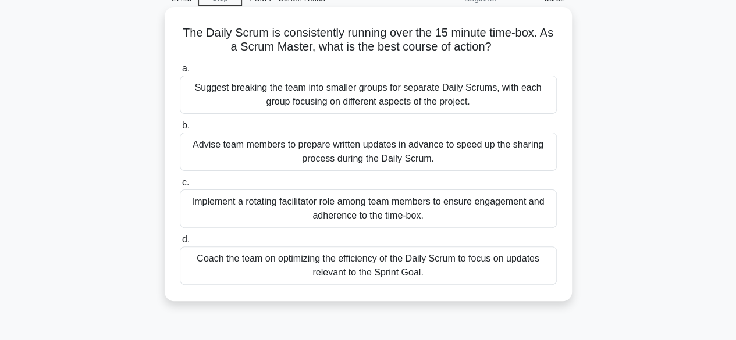
click at [434, 264] on div "Coach the team on optimizing the efficiency of the Daily Scrum to focus on upda…" at bounding box center [368, 266] width 377 height 38
click at [180, 244] on input "d. Coach the team on optimizing the efficiency of the Daily Scrum to focus on u…" at bounding box center [180, 240] width 0 height 8
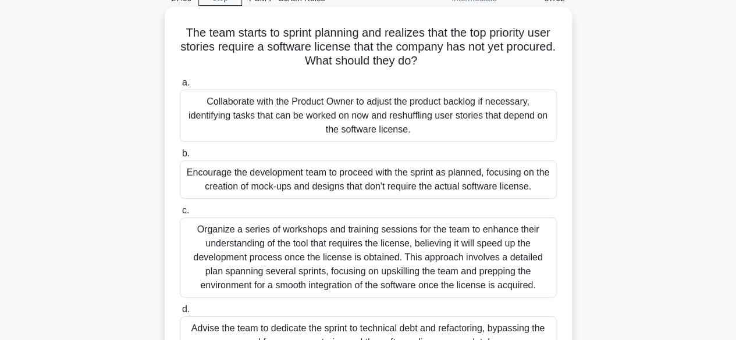
click at [400, 106] on div "Collaborate with the Product Owner to adjust the product backlog if necessary, …" at bounding box center [368, 116] width 377 height 52
click at [180, 87] on input "a. Collaborate with the Product Owner to adjust the product backlog if necessar…" at bounding box center [180, 83] width 0 height 8
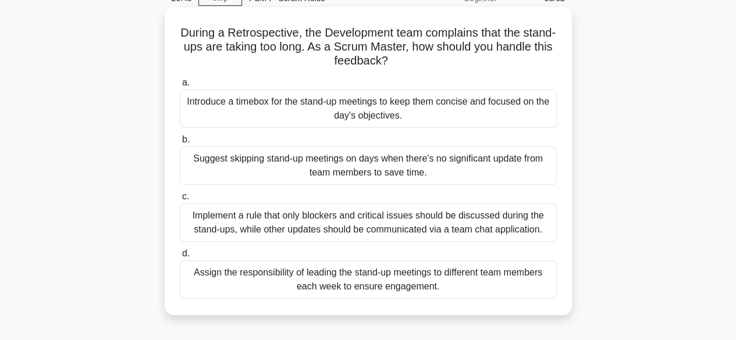
click at [374, 102] on div "Introduce a timebox for the stand-up meetings to keep them concise and focused …" at bounding box center [368, 109] width 377 height 38
click at [180, 87] on input "a. Introduce a timebox for the stand-up meetings to keep them concise and focus…" at bounding box center [180, 83] width 0 height 8
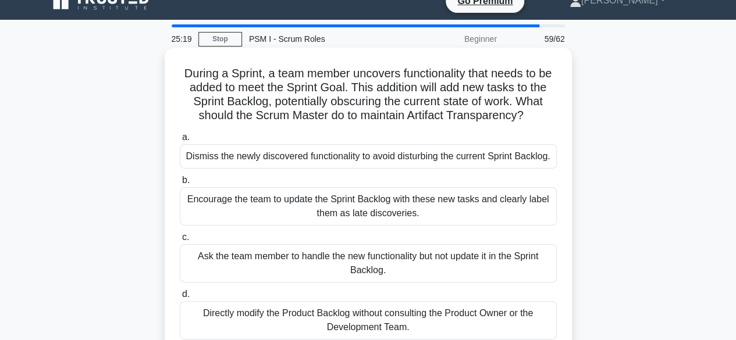
scroll to position [0, 0]
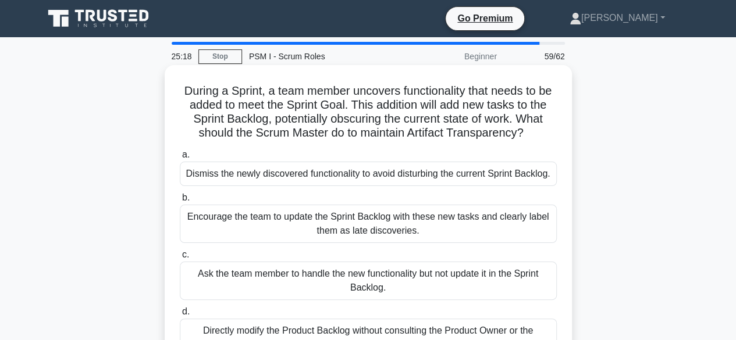
click at [383, 237] on div "Encourage the team to update the Sprint Backlog with these new tasks and clearl…" at bounding box center [368, 224] width 377 height 38
click at [180, 202] on input "b. Encourage the team to update the Sprint Backlog with these new tasks and cle…" at bounding box center [180, 198] width 0 height 8
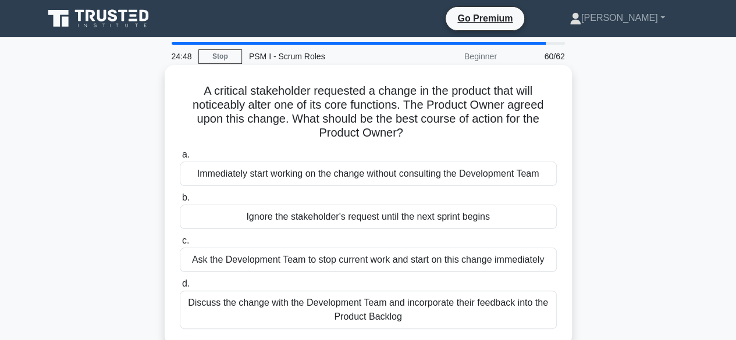
click at [418, 308] on div "Discuss the change with the Development Team and incorporate their feedback int…" at bounding box center [368, 310] width 377 height 38
click at [180, 288] on input "d. Discuss the change with the Development Team and incorporate their feedback …" at bounding box center [180, 284] width 0 height 8
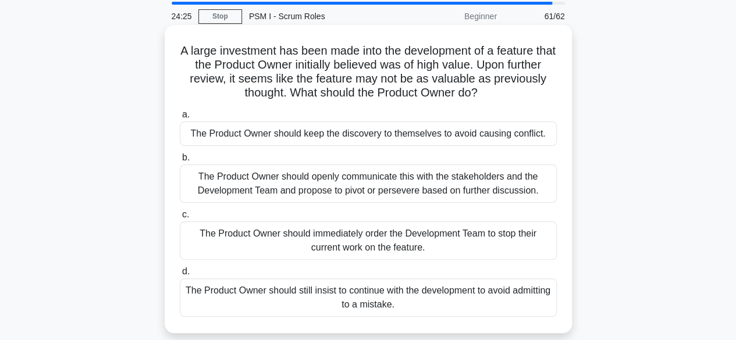
scroll to position [58, 0]
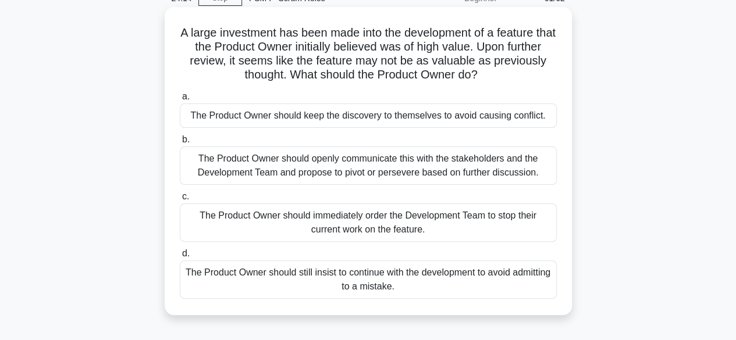
click at [338, 163] on div "The Product Owner should openly communicate this with the stakeholders and the …" at bounding box center [368, 166] width 377 height 38
click at [180, 144] on input "b. The Product Owner should openly communicate this with the stakeholders and t…" at bounding box center [180, 140] width 0 height 8
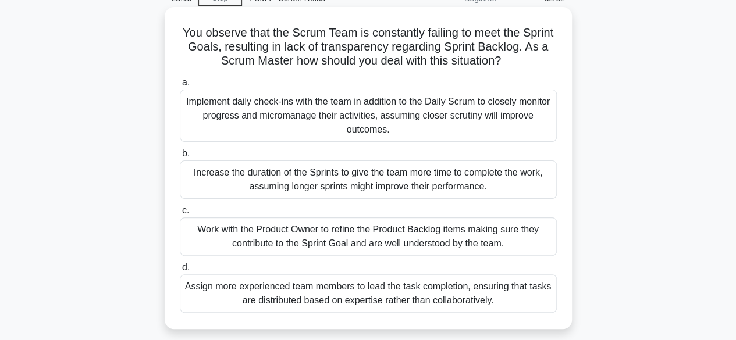
click at [340, 229] on div "Work with the Product Owner to refine the Product Backlog items making sure the…" at bounding box center [368, 237] width 377 height 38
click at [180, 215] on input "c. Work with the Product Owner to refine the Product Backlog items making sure …" at bounding box center [180, 211] width 0 height 8
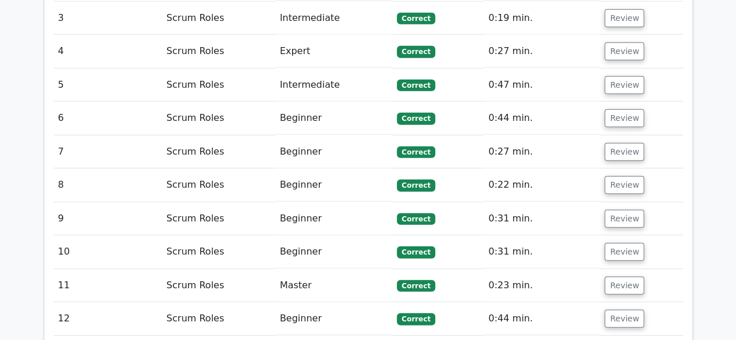
scroll to position [1571, 0]
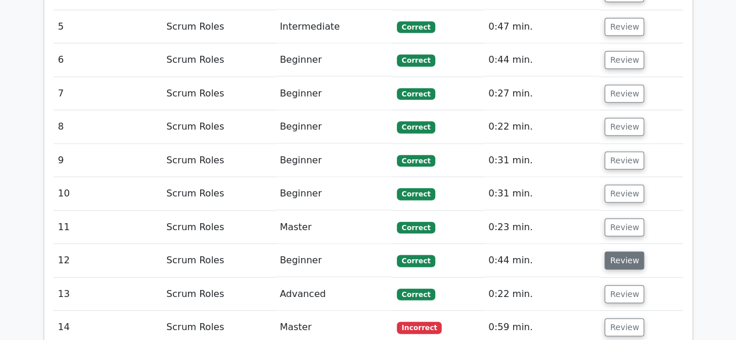
click at [616, 252] on button "Review" at bounding box center [625, 261] width 40 height 18
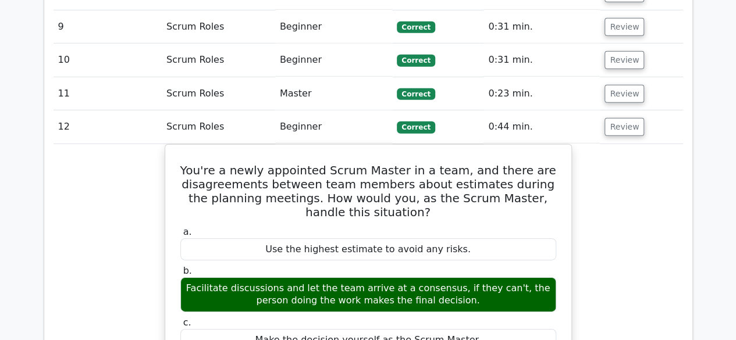
scroll to position [1688, 0]
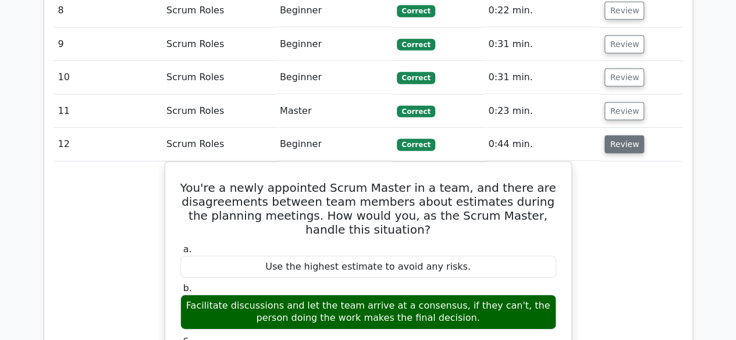
click at [630, 136] on button "Review" at bounding box center [625, 145] width 40 height 18
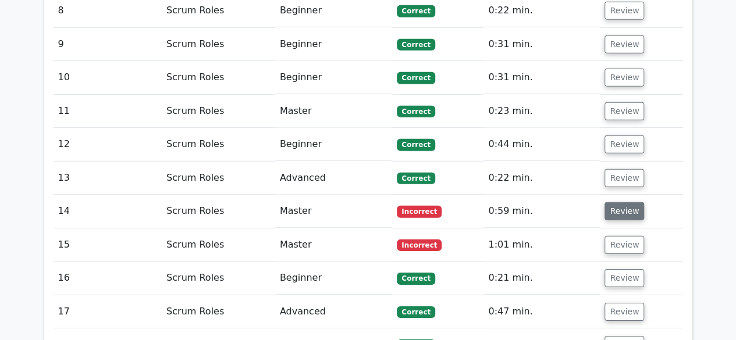
click at [608, 203] on button "Review" at bounding box center [625, 212] width 40 height 18
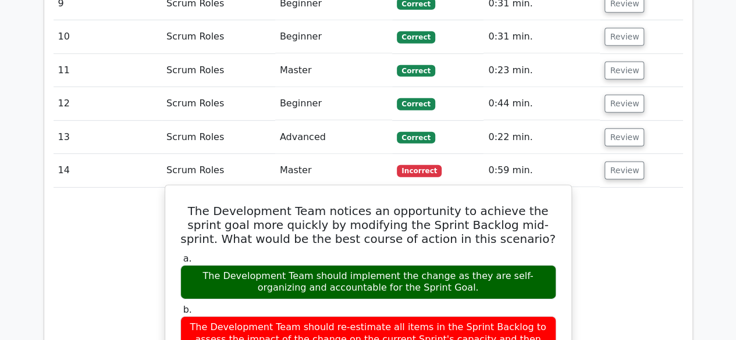
scroll to position [1746, 0]
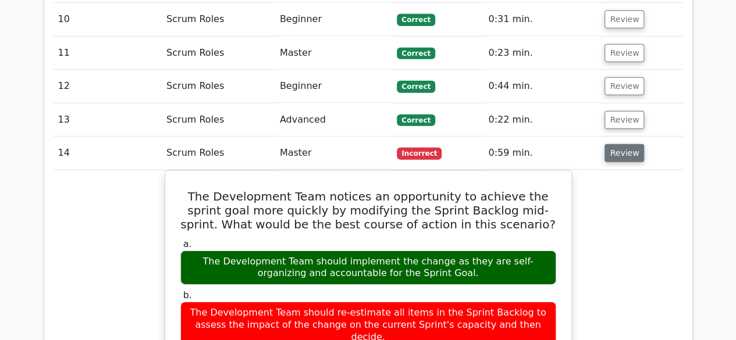
click at [623, 144] on button "Review" at bounding box center [625, 153] width 40 height 18
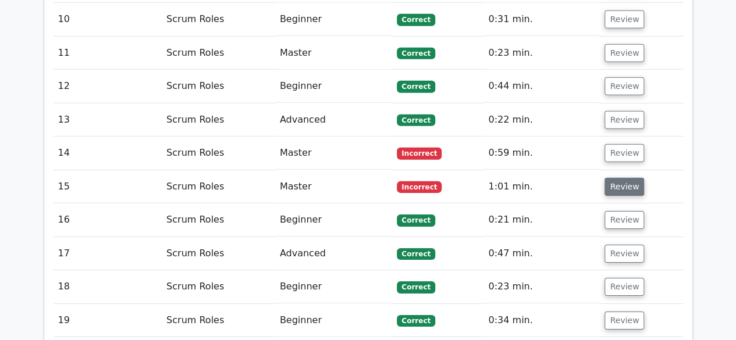
click at [619, 178] on button "Review" at bounding box center [625, 187] width 40 height 18
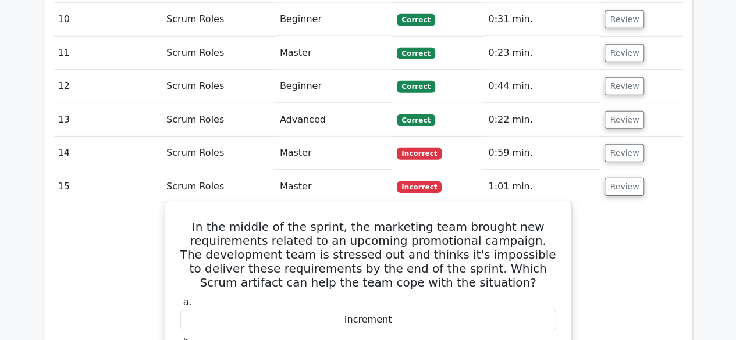
scroll to position [1804, 0]
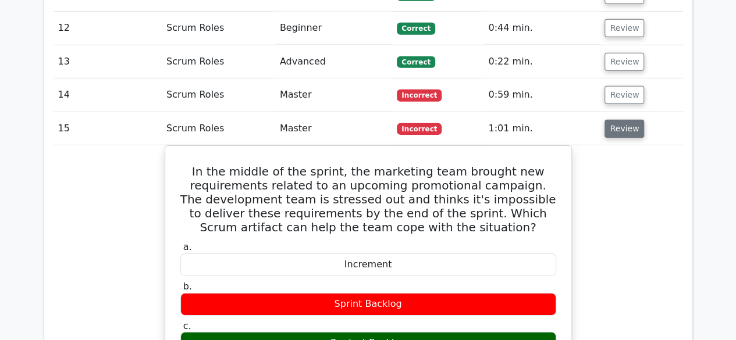
click at [621, 120] on button "Review" at bounding box center [625, 129] width 40 height 18
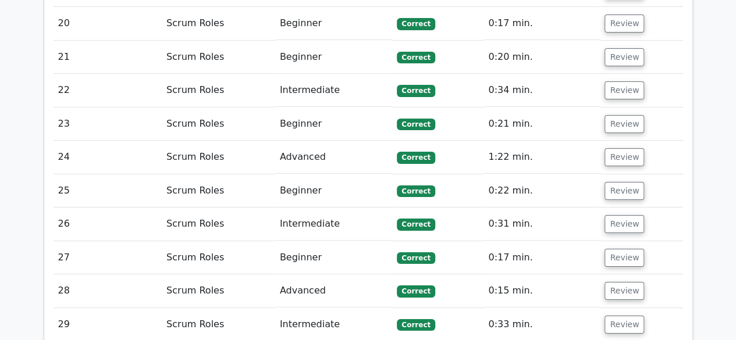
scroll to position [2153, 0]
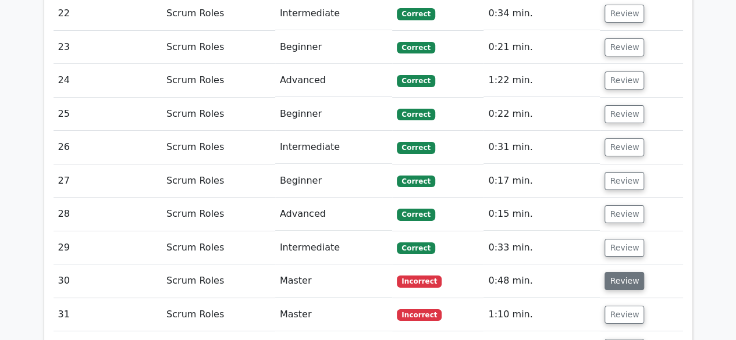
click at [627, 272] on button "Review" at bounding box center [625, 281] width 40 height 18
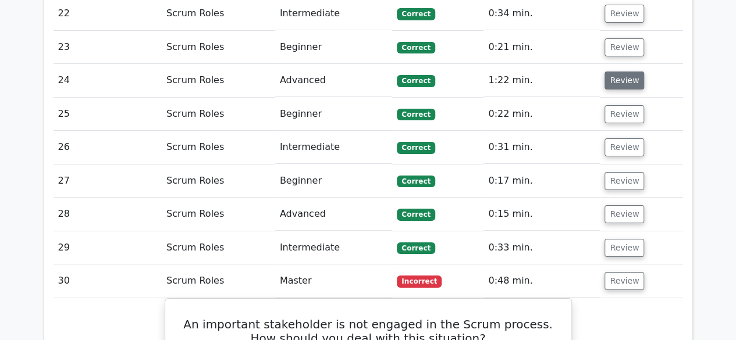
click at [630, 72] on button "Review" at bounding box center [625, 81] width 40 height 18
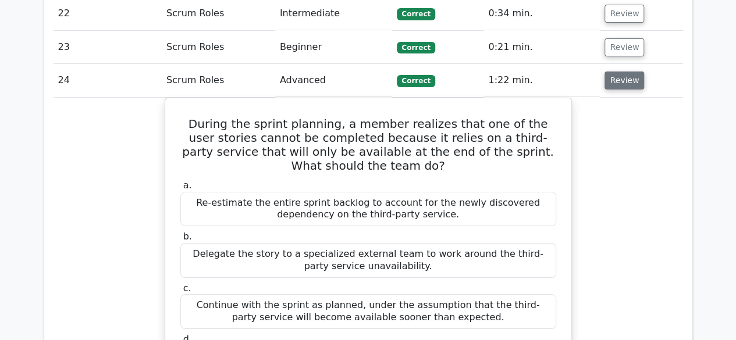
click at [626, 72] on button "Review" at bounding box center [625, 81] width 40 height 18
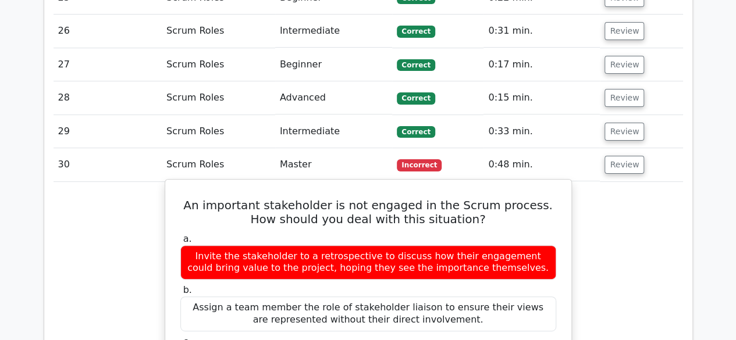
scroll to position [2328, 0]
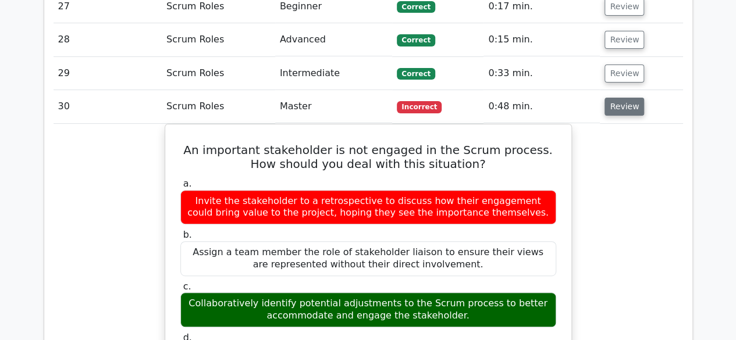
click at [616, 98] on button "Review" at bounding box center [625, 107] width 40 height 18
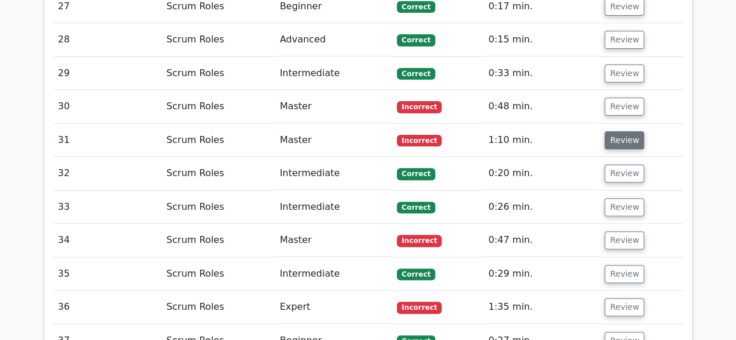
click at [628, 132] on button "Review" at bounding box center [625, 141] width 40 height 18
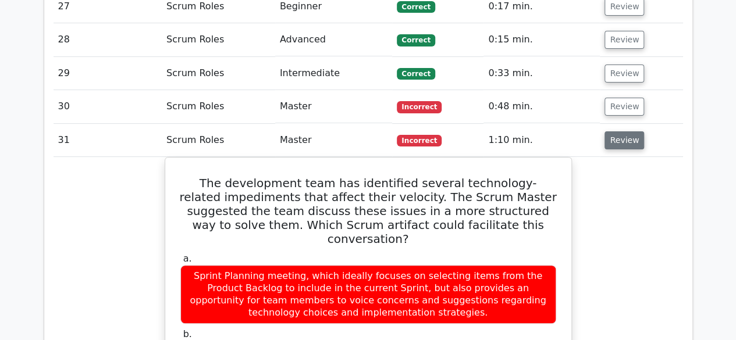
click at [624, 132] on button "Review" at bounding box center [625, 141] width 40 height 18
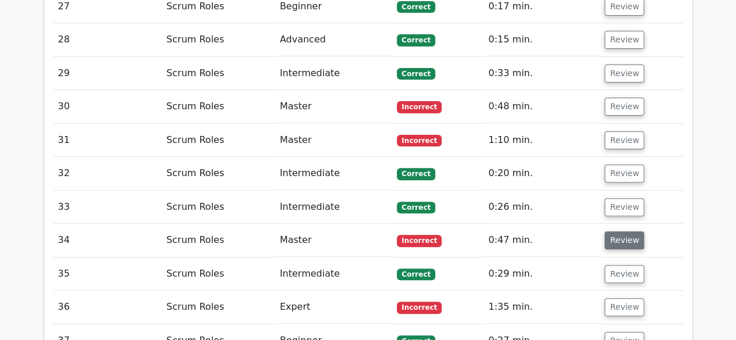
click at [631, 232] on button "Review" at bounding box center [625, 241] width 40 height 18
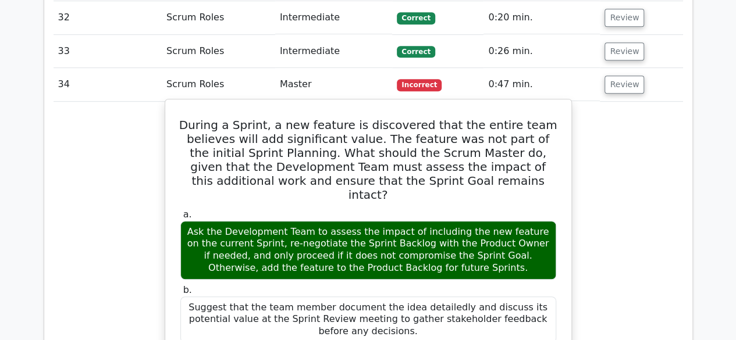
scroll to position [2444, 0]
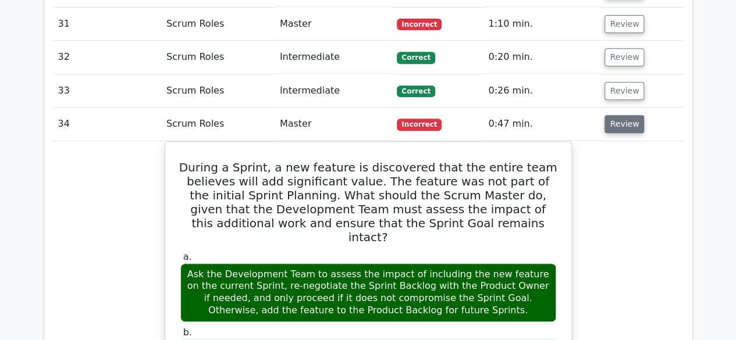
click at [620, 115] on button "Review" at bounding box center [625, 124] width 40 height 18
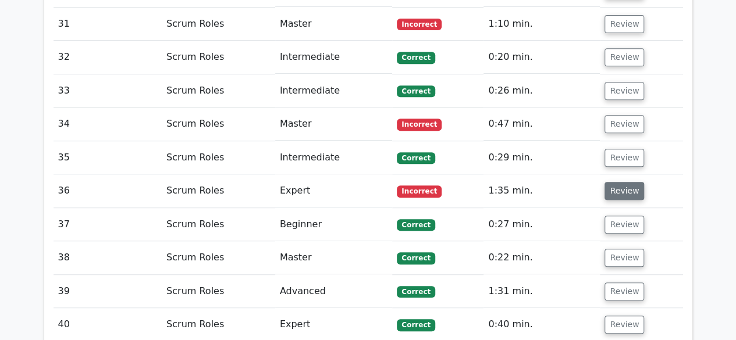
click at [627, 182] on button "Review" at bounding box center [625, 191] width 40 height 18
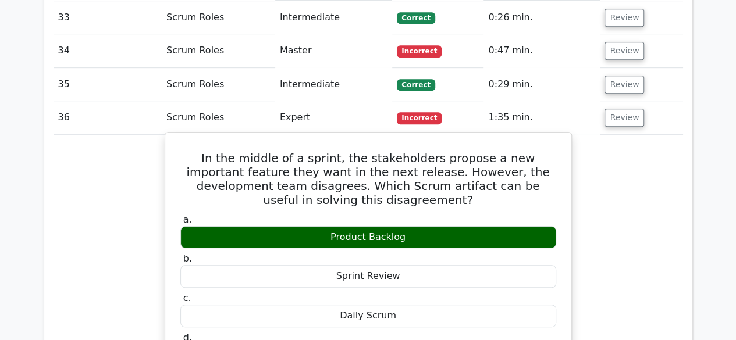
scroll to position [2502, 0]
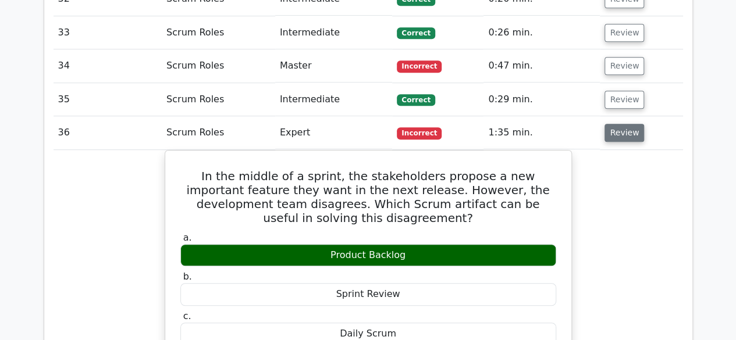
click at [624, 124] on button "Review" at bounding box center [625, 133] width 40 height 18
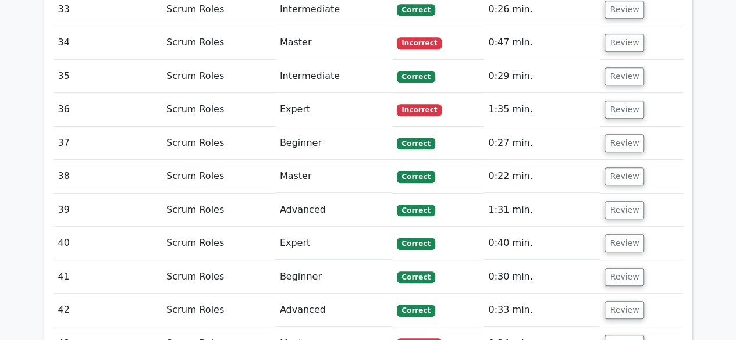
scroll to position [2561, 0]
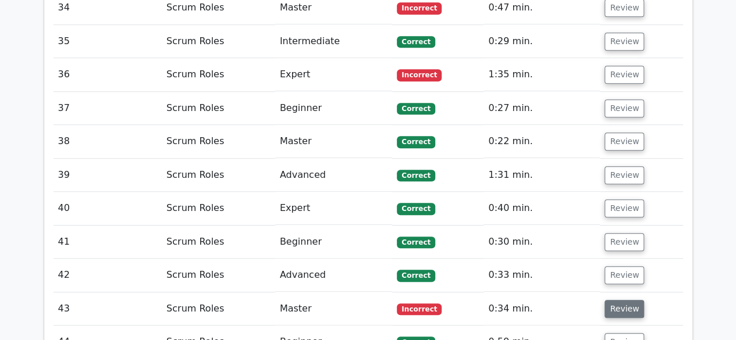
click at [631, 300] on button "Review" at bounding box center [625, 309] width 40 height 18
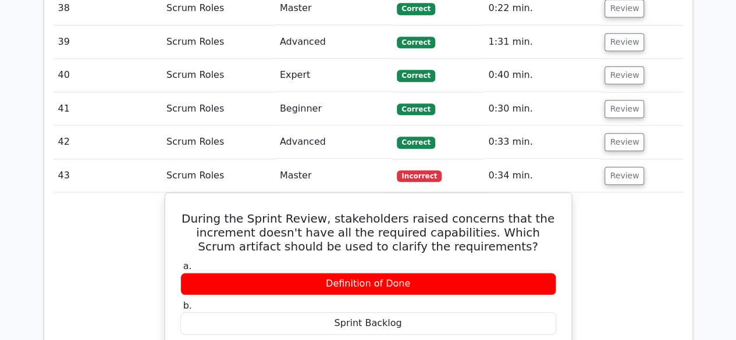
scroll to position [2735, 0]
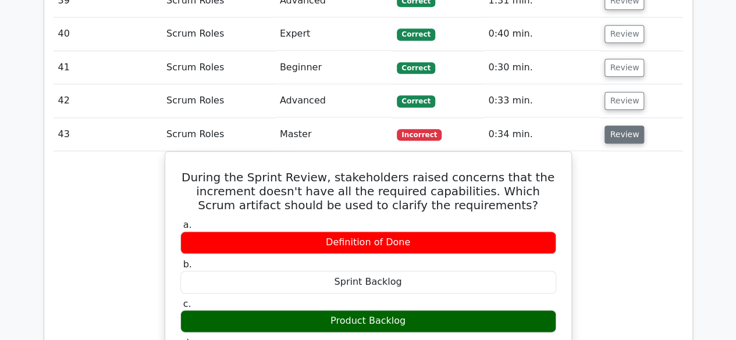
click at [624, 126] on button "Review" at bounding box center [625, 135] width 40 height 18
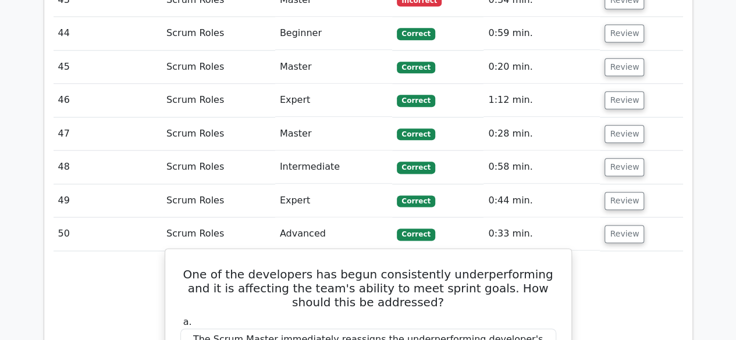
scroll to position [2851, 0]
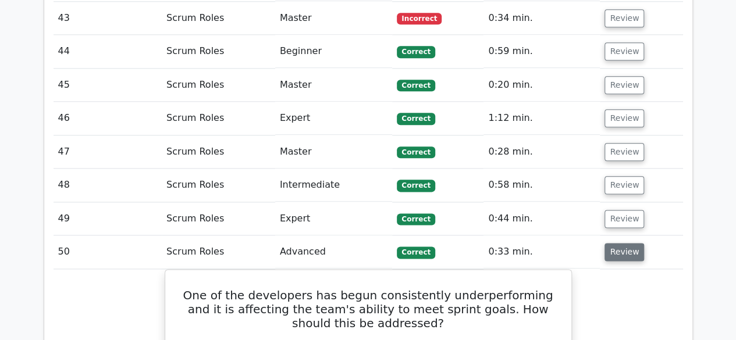
click at [619, 243] on button "Review" at bounding box center [625, 252] width 40 height 18
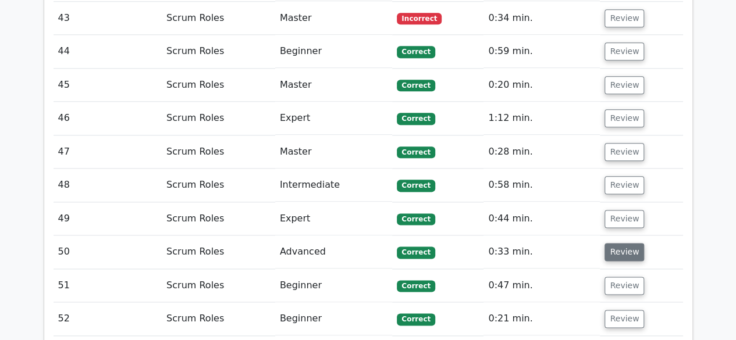
click at [617, 243] on button "Review" at bounding box center [625, 252] width 40 height 18
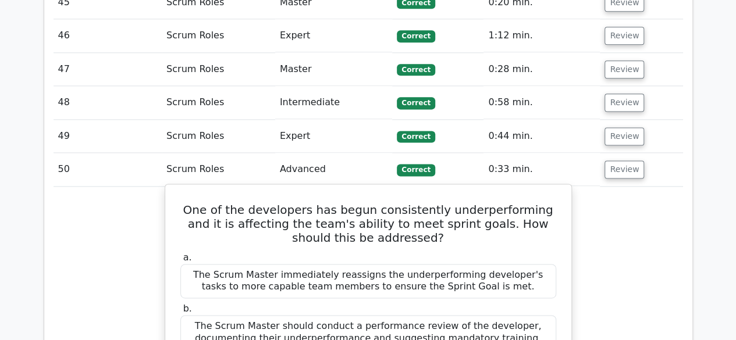
scroll to position [2910, 0]
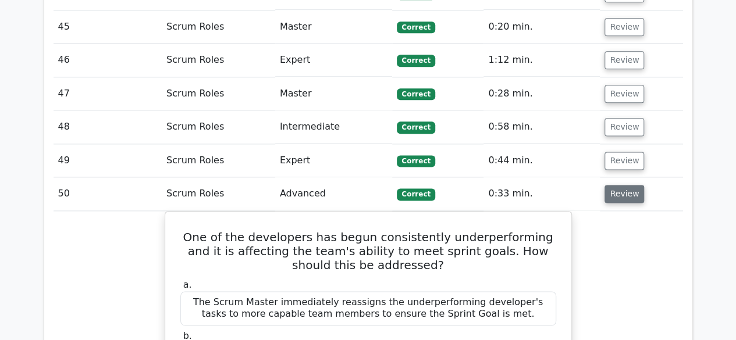
click at [617, 185] on button "Review" at bounding box center [625, 194] width 40 height 18
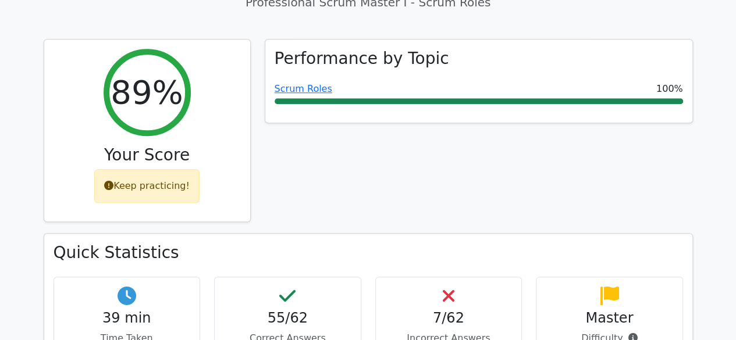
scroll to position [466, 0]
